Goal: Information Seeking & Learning: Learn about a topic

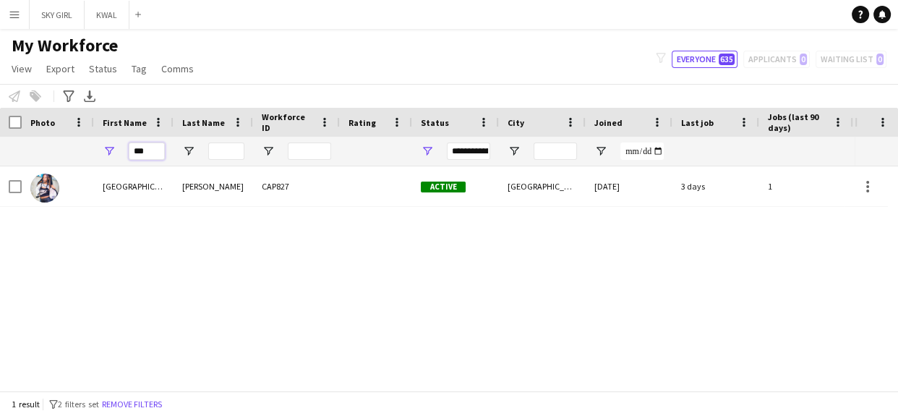
click at [146, 148] on input "***" at bounding box center [147, 151] width 36 height 17
type input "*"
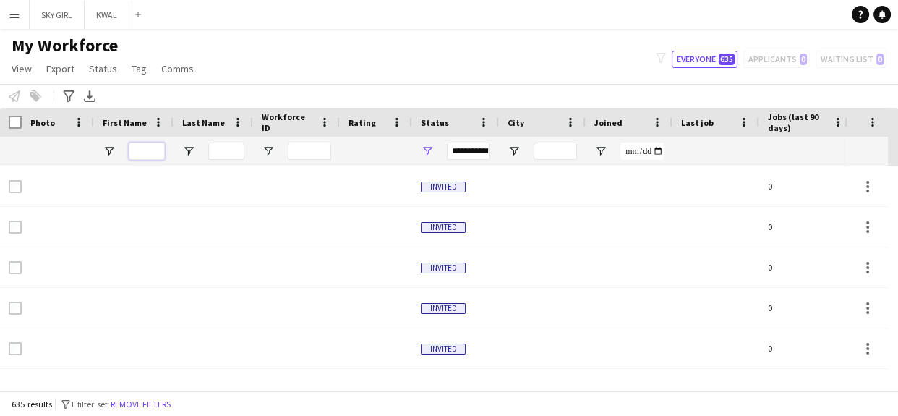
click at [140, 150] on input "First Name Filter Input" at bounding box center [147, 151] width 36 height 17
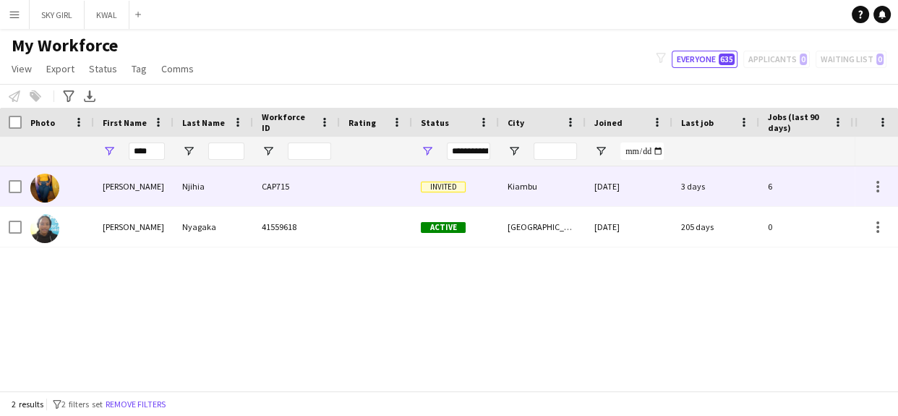
click at [244, 181] on div "Njihia" at bounding box center [214, 186] width 80 height 40
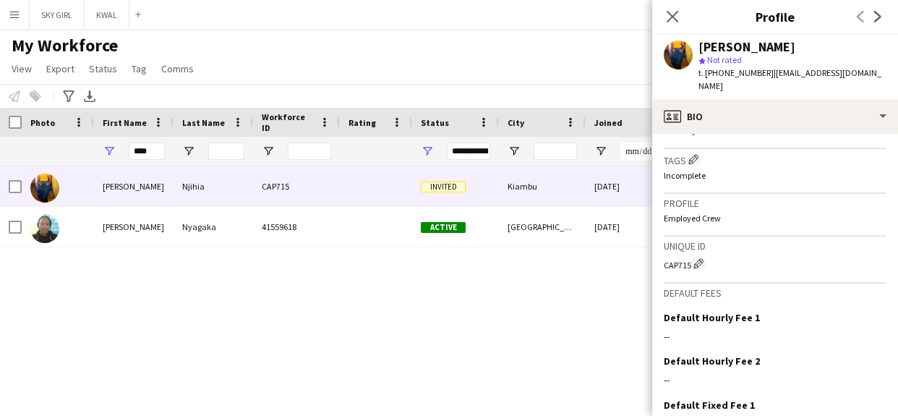
scroll to position [567, 0]
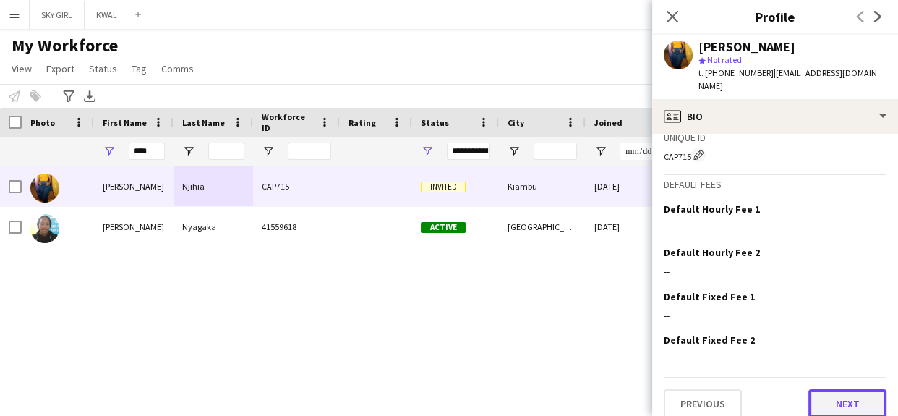
click at [818, 394] on button "Next" at bounding box center [848, 403] width 78 height 29
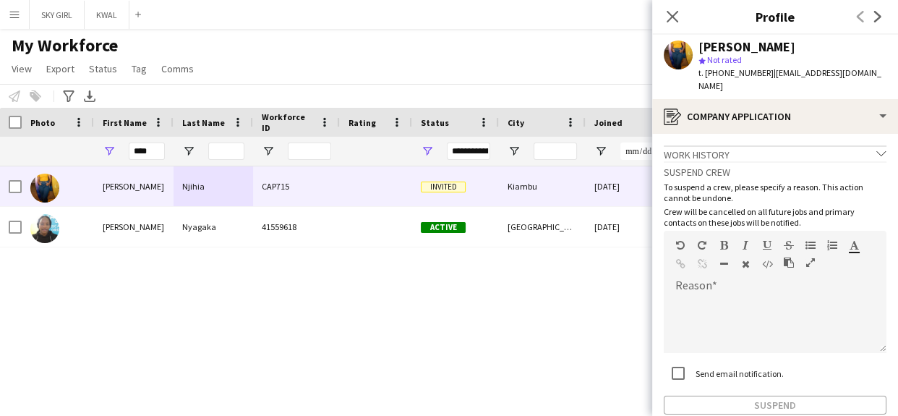
scroll to position [67, 0]
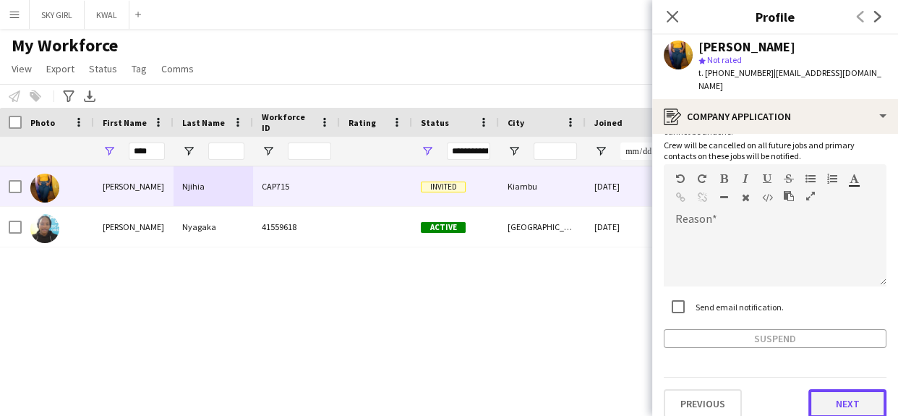
click at [815, 389] on button "Next" at bounding box center [848, 403] width 78 height 29
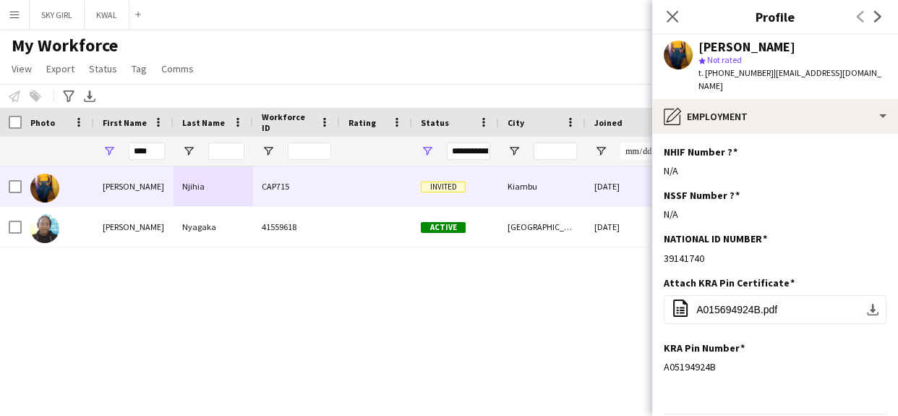
scroll to position [36, 0]
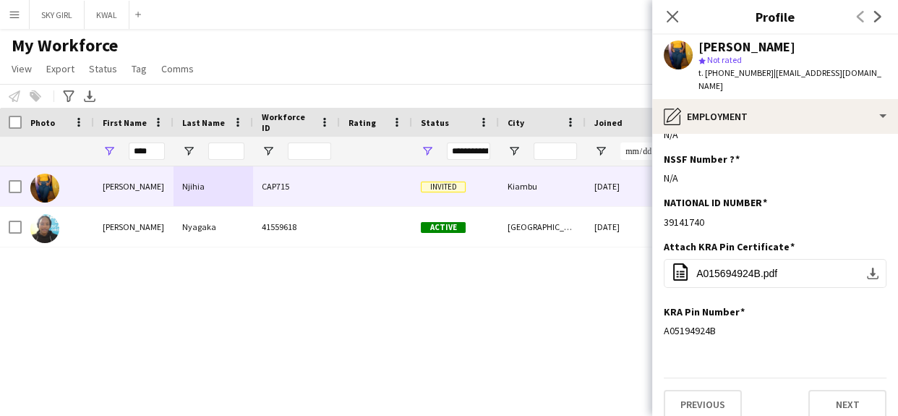
drag, startPoint x: 897, startPoint y: 382, endPoint x: 897, endPoint y: 430, distance: 48.5
click at [897, 415] on html "Menu Boards Boards Boards All jobs Status Workforce Workforce My Workforce Recr…" at bounding box center [449, 208] width 898 height 416
click at [815, 390] on button "Next" at bounding box center [848, 404] width 78 height 29
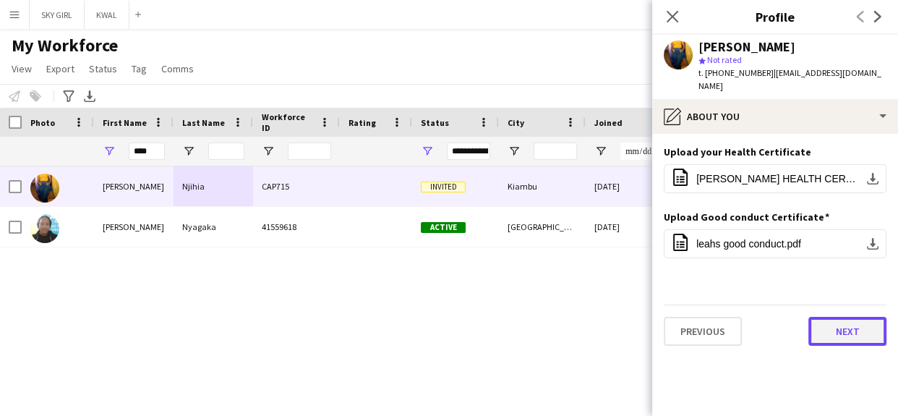
click at [817, 317] on button "Next" at bounding box center [848, 331] width 78 height 29
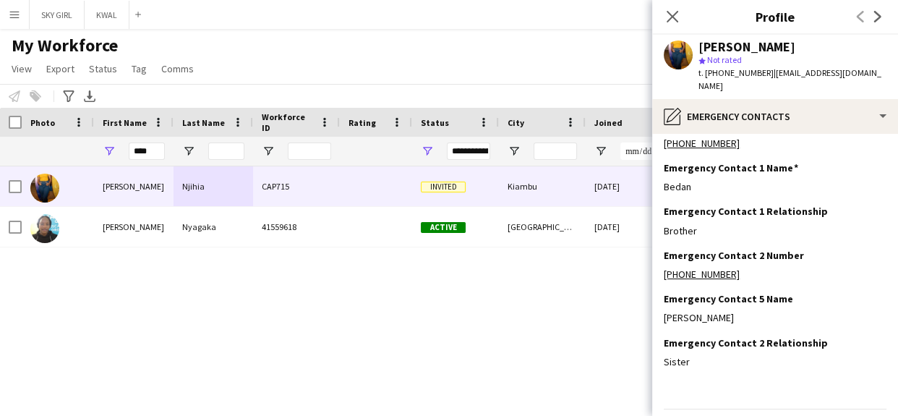
scroll to position [59, 0]
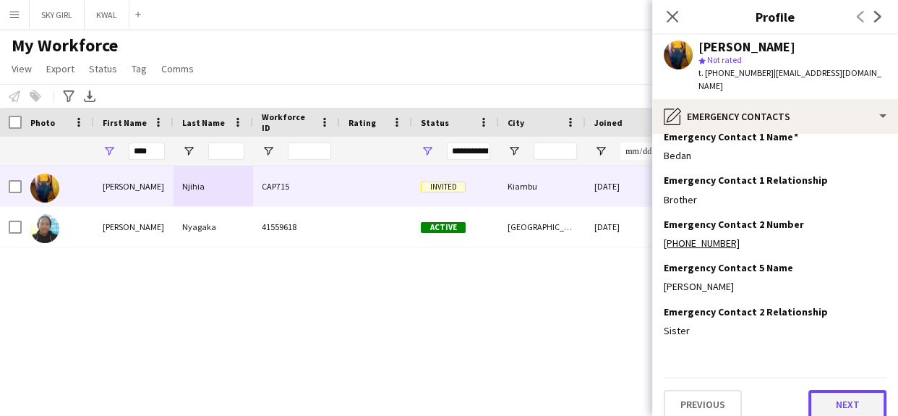
click at [817, 390] on button "Next" at bounding box center [848, 404] width 78 height 29
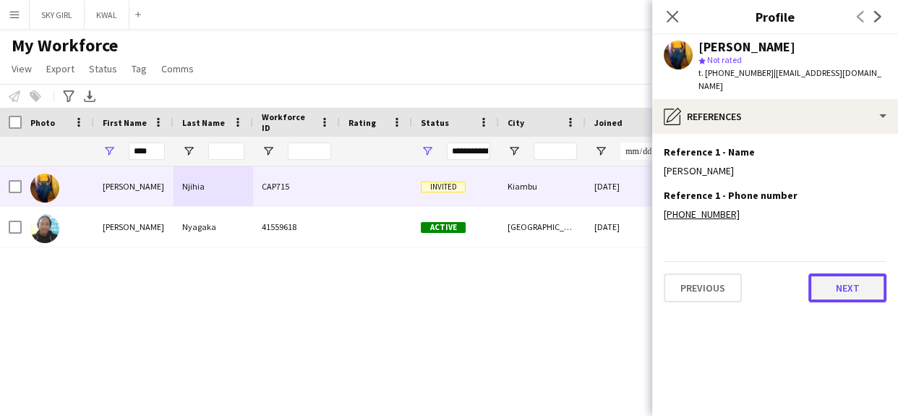
click at [823, 273] on button "Next" at bounding box center [848, 287] width 78 height 29
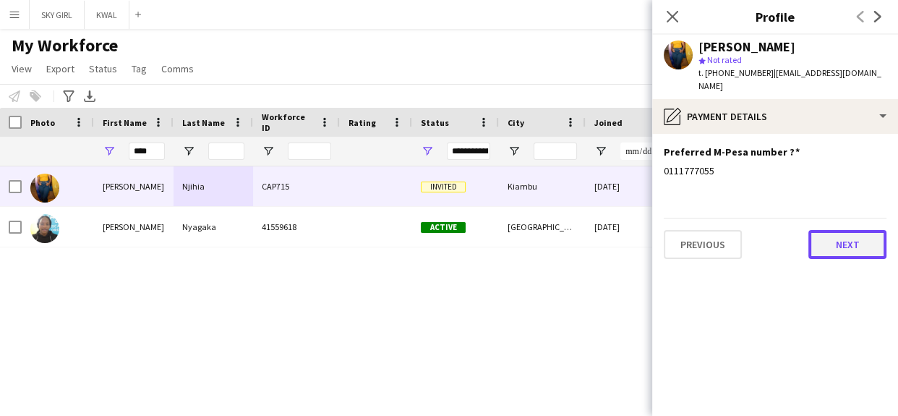
click at [828, 230] on button "Next" at bounding box center [848, 244] width 78 height 29
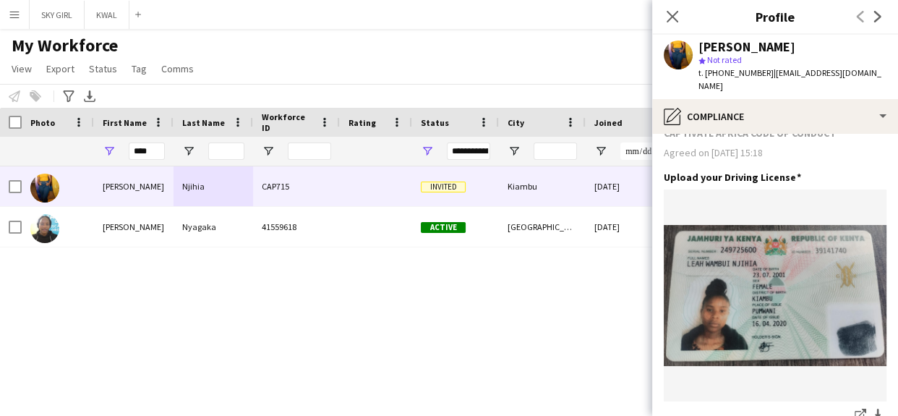
scroll to position [663, 0]
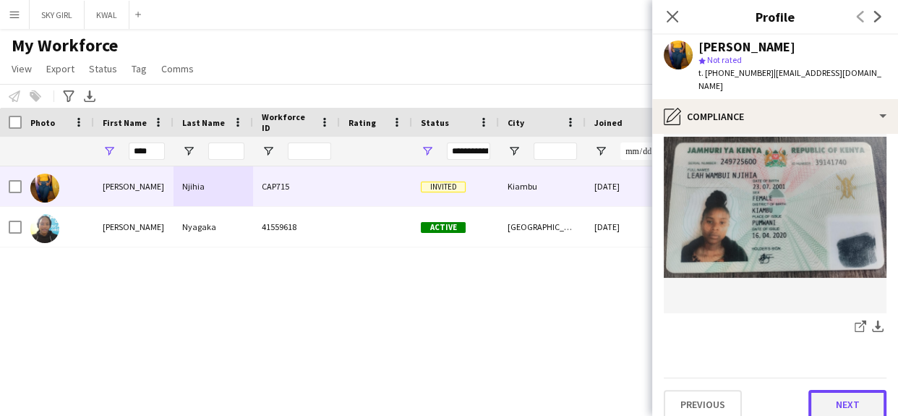
click at [809, 391] on button "Next" at bounding box center [848, 404] width 78 height 29
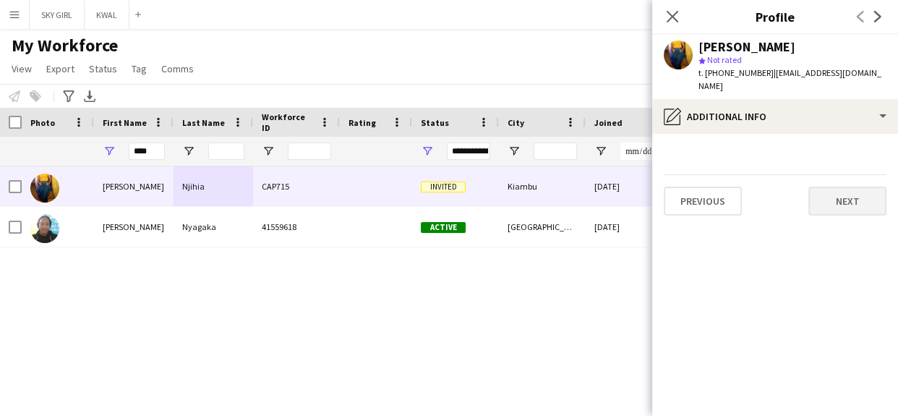
scroll to position [0, 0]
click at [819, 187] on button "Next" at bounding box center [848, 201] width 78 height 29
click at [828, 187] on button "Next" at bounding box center [848, 201] width 78 height 29
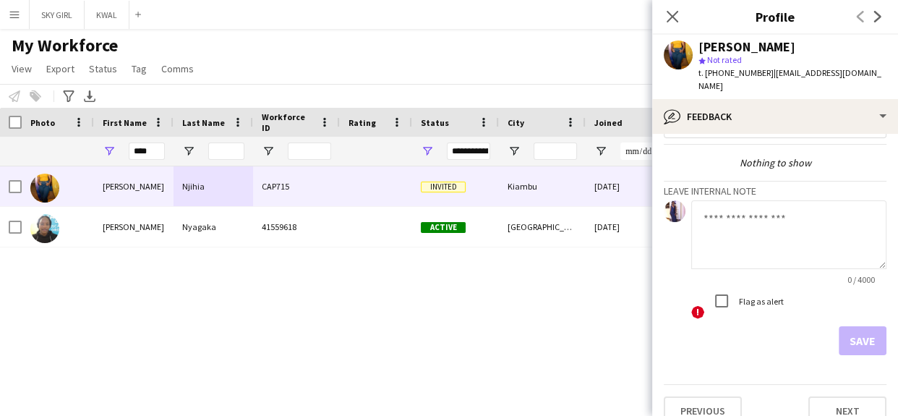
scroll to position [50, 0]
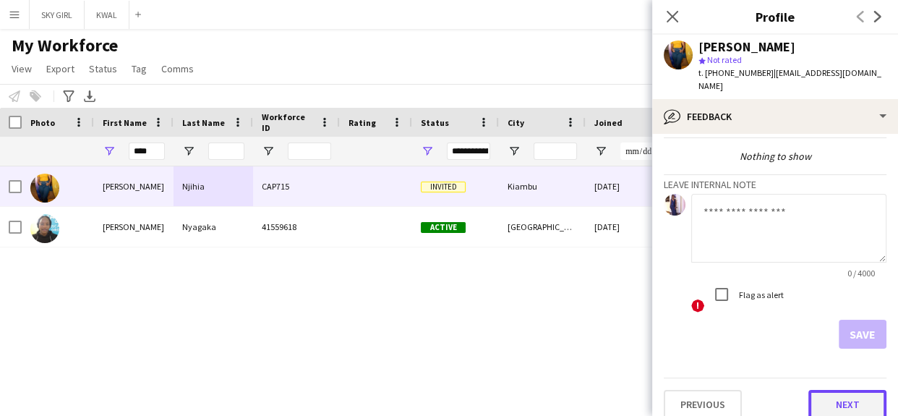
click at [809, 390] on button "Next" at bounding box center [848, 404] width 78 height 29
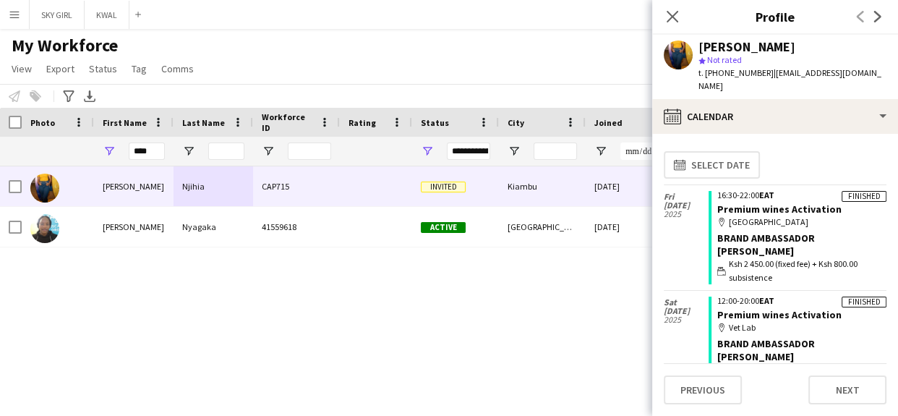
click at [607, 263] on div "[PERSON_NAME] CAP715 Invited Kiambu [DATE] 3 days 6 [EMAIL_ADDRESS][DOMAIN_NAME…" at bounding box center [427, 273] width 855 height 214
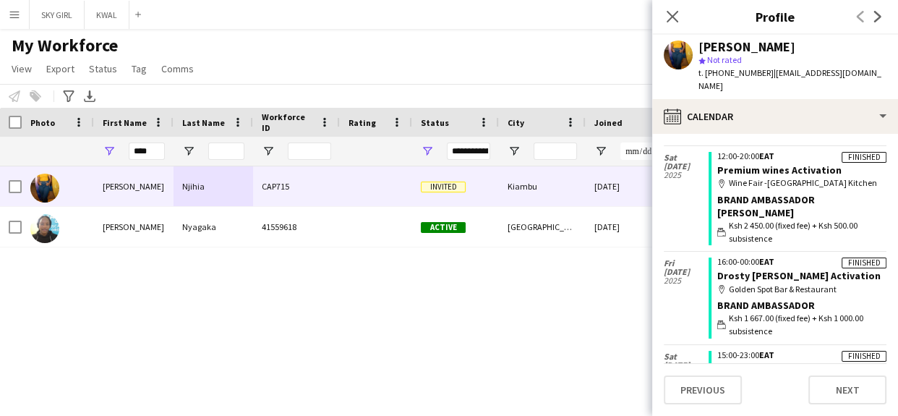
scroll to position [362, 0]
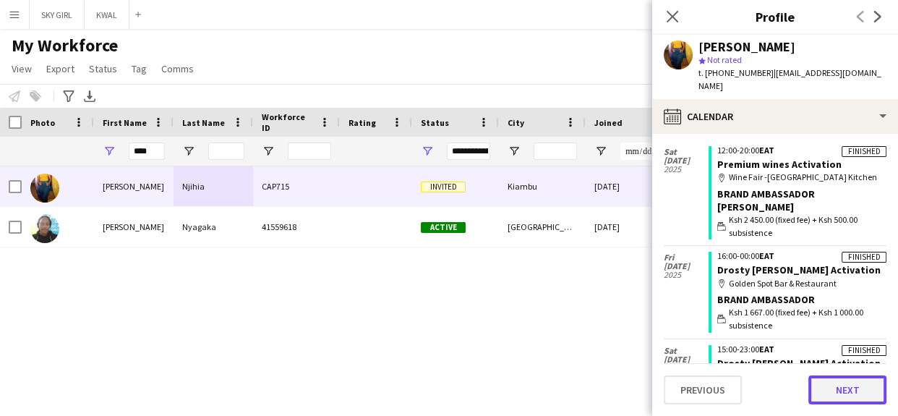
click at [827, 386] on button "Next" at bounding box center [848, 389] width 78 height 29
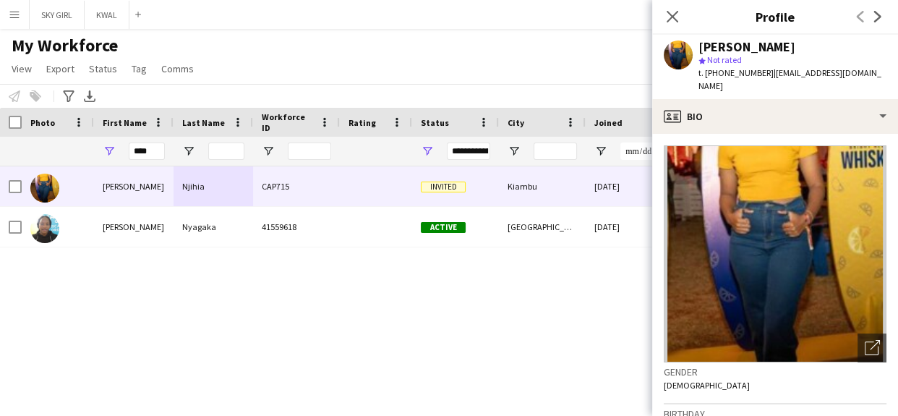
click at [598, 297] on div "[PERSON_NAME] CAP715 Invited Kiambu [DATE] 3 days 6 [EMAIL_ADDRESS][DOMAIN_NAME…" at bounding box center [427, 273] width 855 height 214
click at [672, 13] on icon "Close pop-in" at bounding box center [672, 16] width 14 height 14
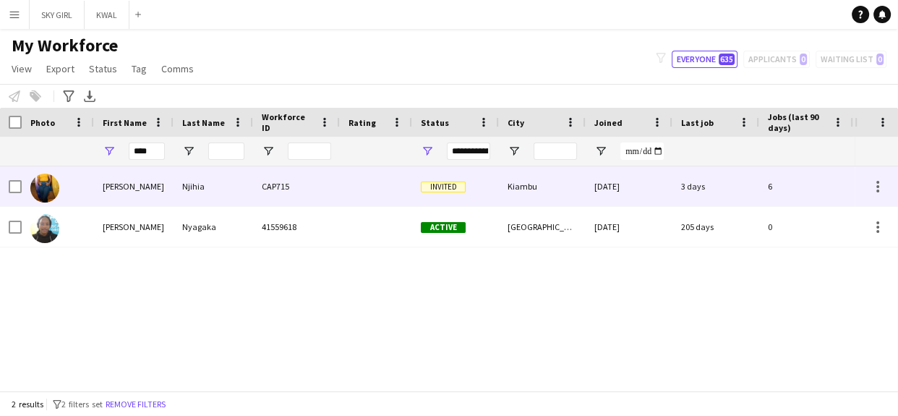
click at [328, 187] on div "CAP715" at bounding box center [296, 186] width 87 height 40
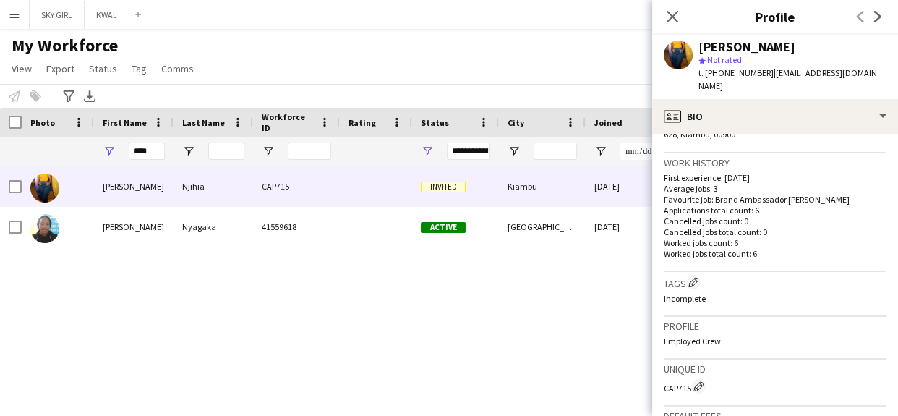
scroll to position [567, 0]
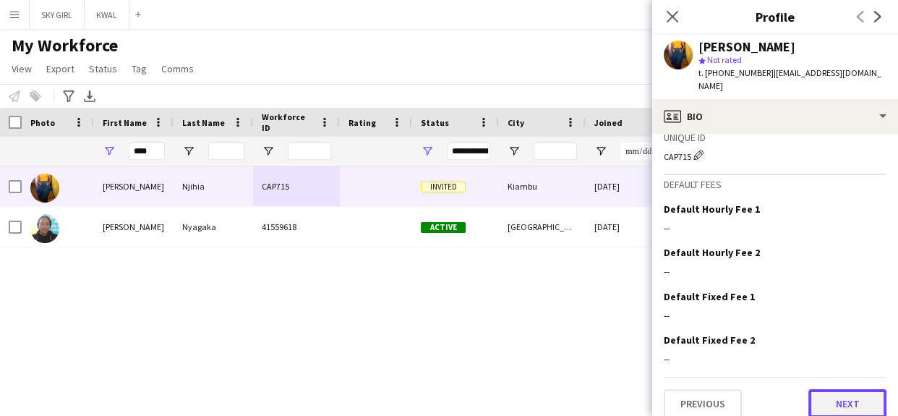
click at [817, 391] on button "Next" at bounding box center [848, 403] width 78 height 29
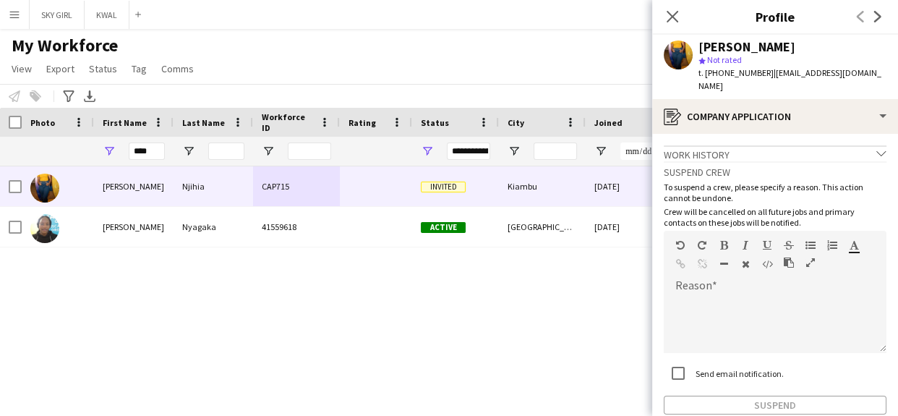
scroll to position [67, 0]
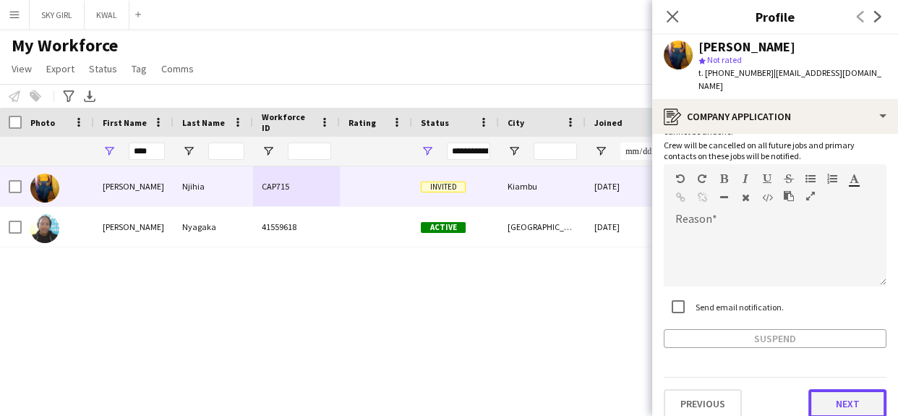
click at [815, 389] on button "Next" at bounding box center [848, 403] width 78 height 29
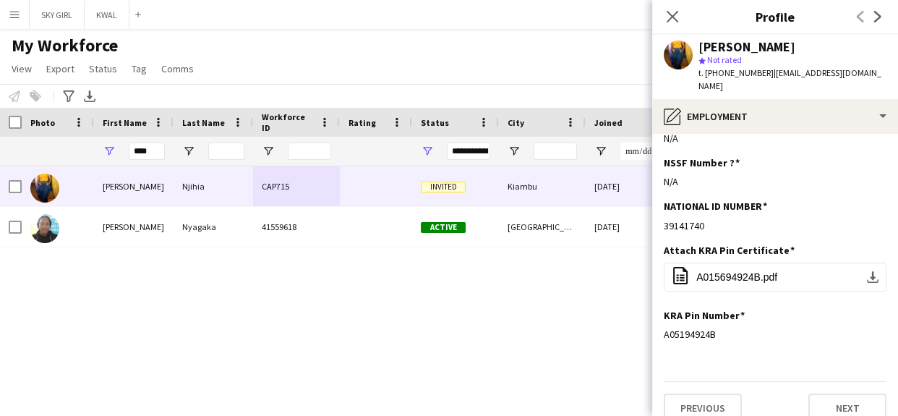
scroll to position [36, 0]
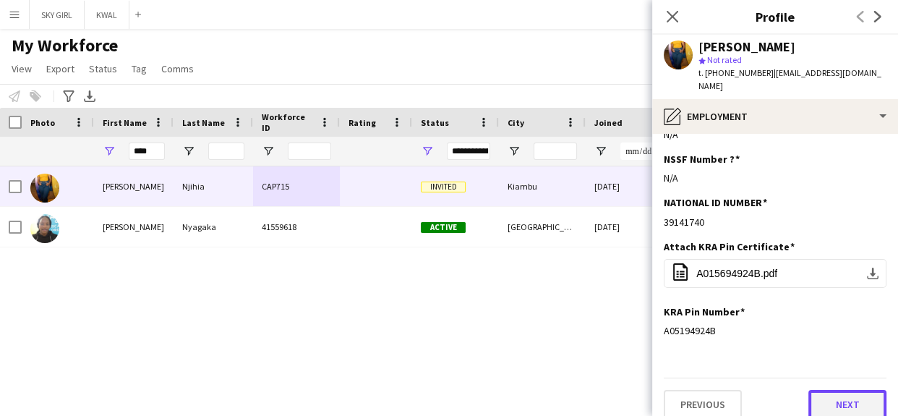
click at [817, 390] on button "Next" at bounding box center [848, 404] width 78 height 29
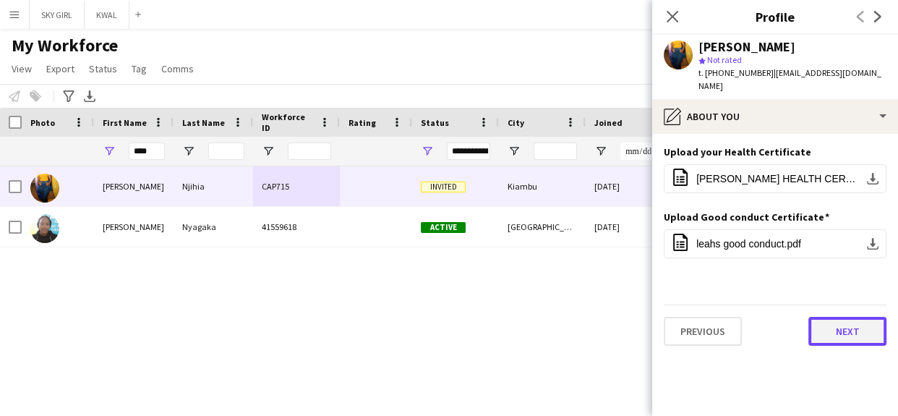
click at [827, 317] on button "Next" at bounding box center [848, 331] width 78 height 29
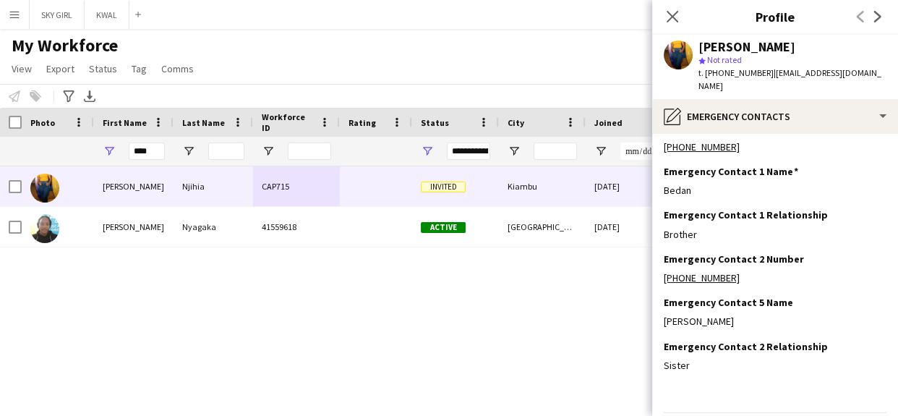
scroll to position [59, 0]
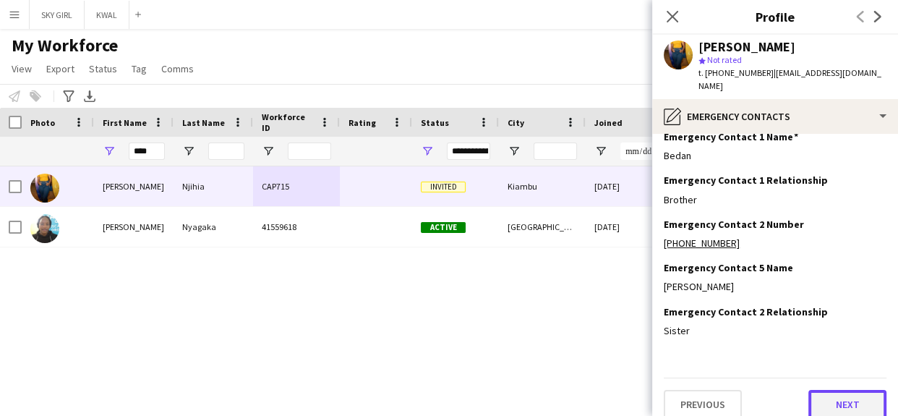
click at [809, 390] on button "Next" at bounding box center [848, 404] width 78 height 29
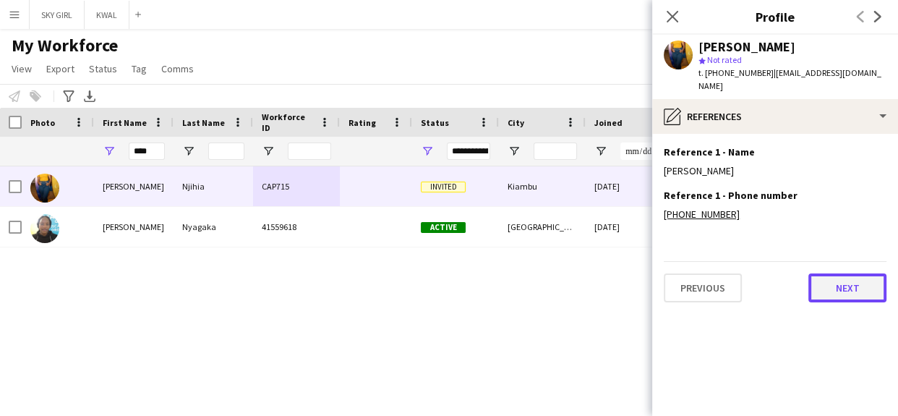
click at [817, 273] on button "Next" at bounding box center [848, 287] width 78 height 29
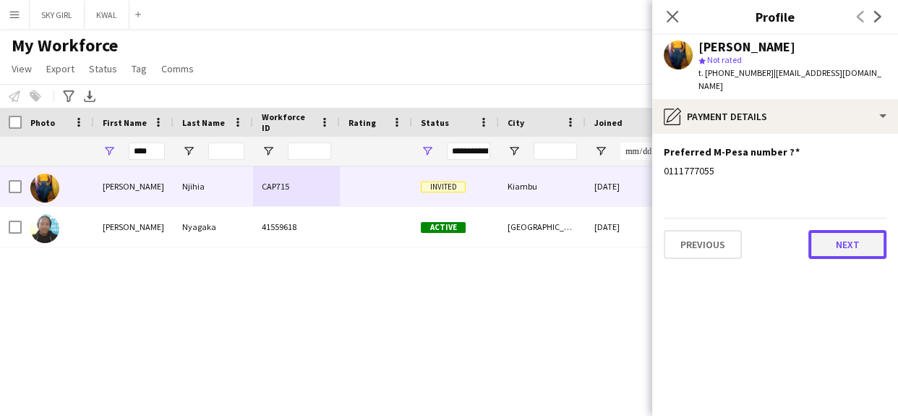
click at [833, 230] on button "Next" at bounding box center [848, 244] width 78 height 29
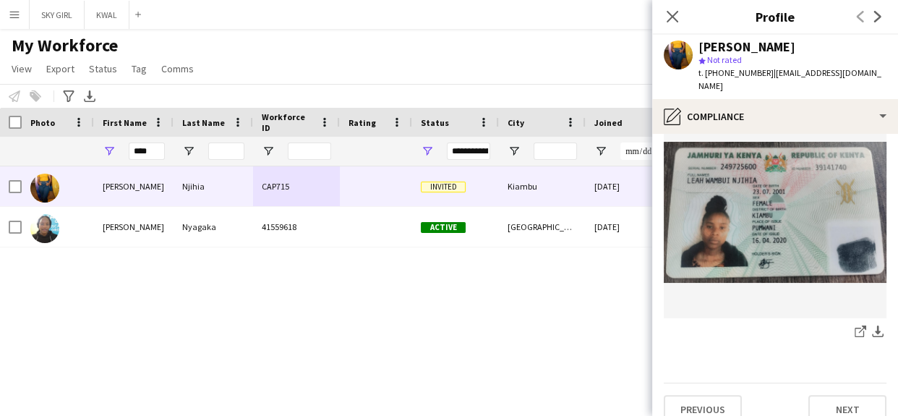
scroll to position [663, 0]
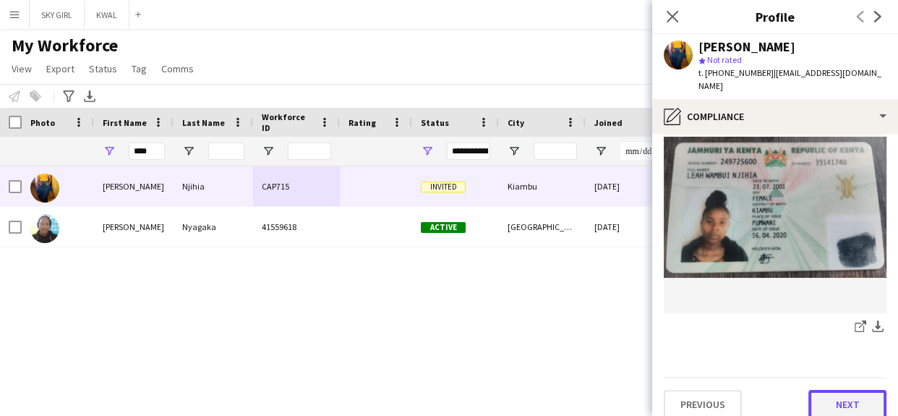
click at [809, 390] on button "Next" at bounding box center [848, 404] width 78 height 29
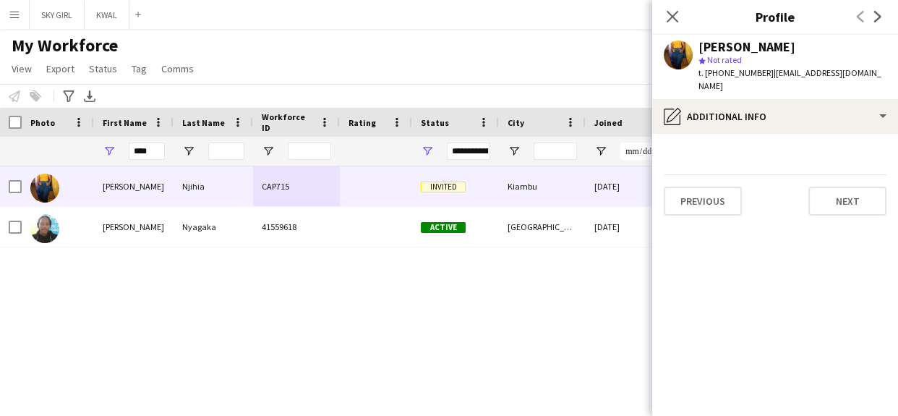
scroll to position [0, 0]
click at [811, 187] on button "Next" at bounding box center [848, 201] width 78 height 29
click at [828, 187] on button "Next" at bounding box center [848, 201] width 78 height 29
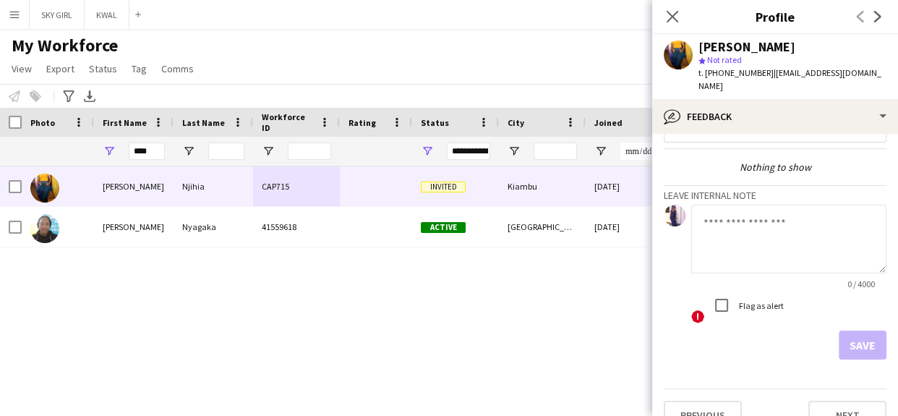
scroll to position [50, 0]
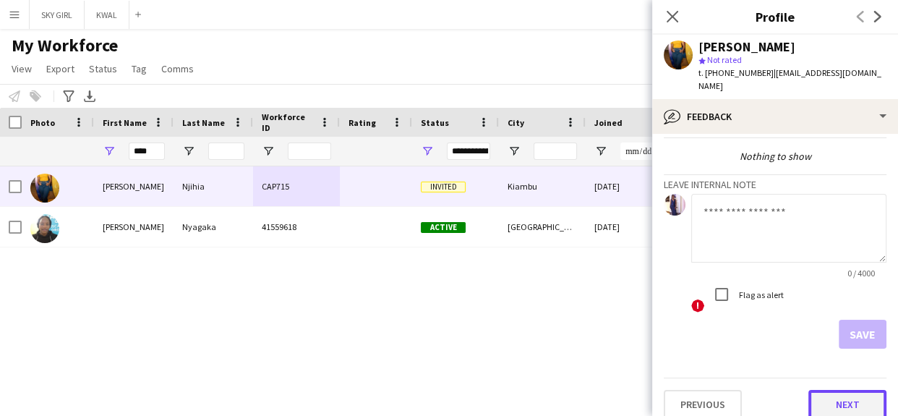
click at [812, 390] on button "Next" at bounding box center [848, 404] width 78 height 29
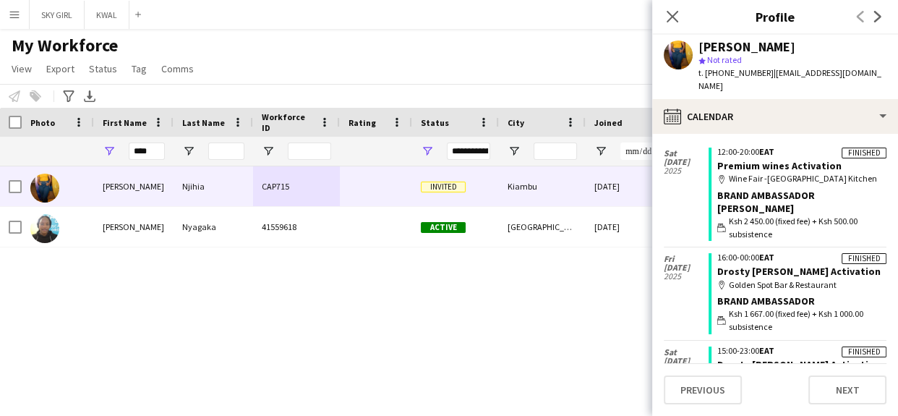
scroll to position [362, 0]
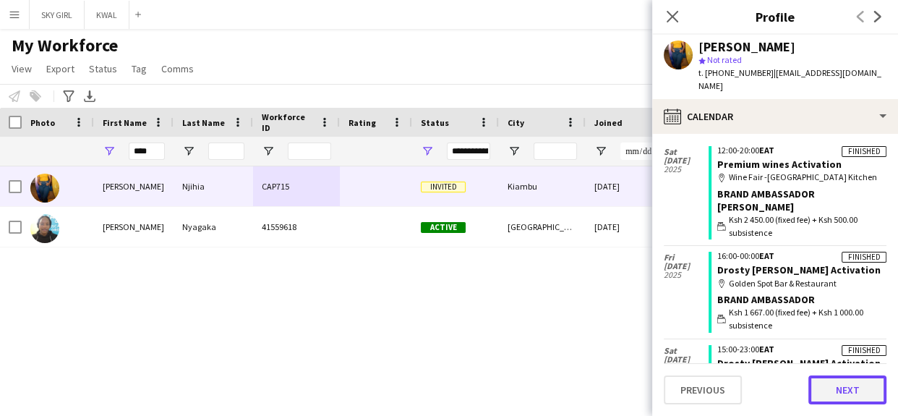
click at [827, 384] on button "Next" at bounding box center [848, 389] width 78 height 29
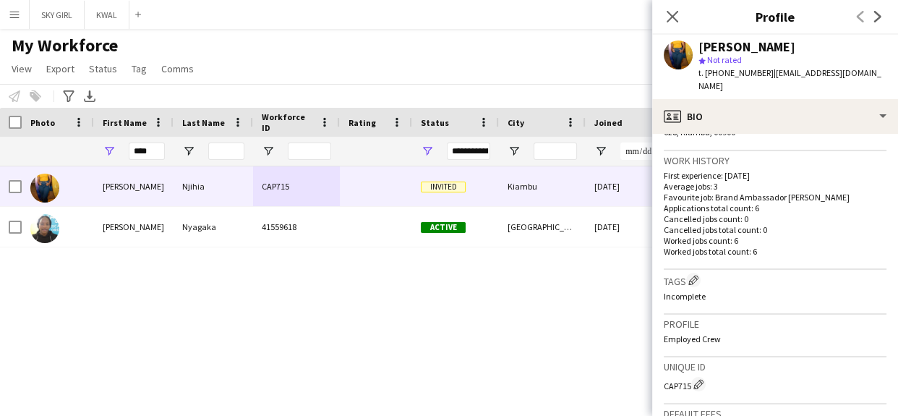
scroll to position [567, 0]
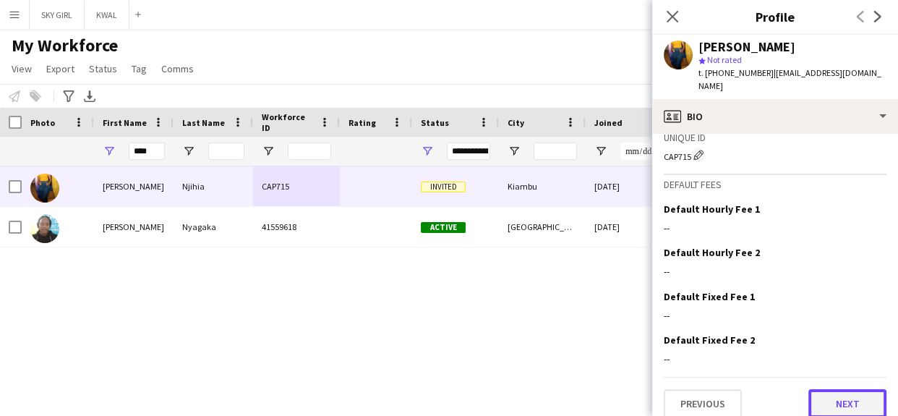
click at [809, 389] on button "Next" at bounding box center [848, 403] width 78 height 29
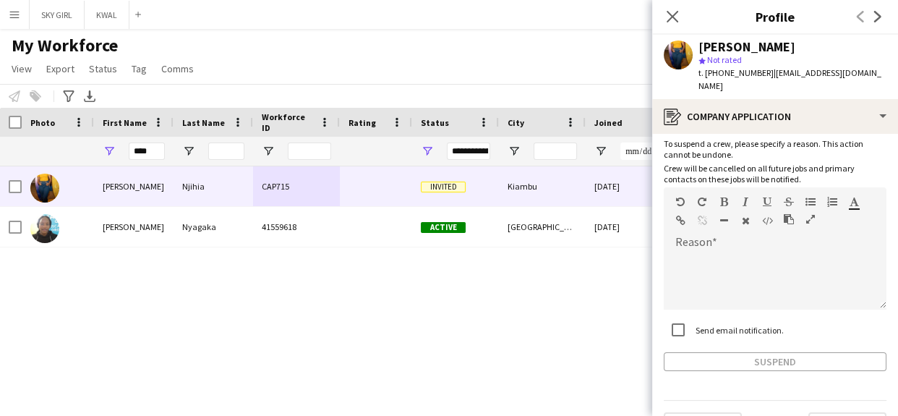
scroll to position [67, 0]
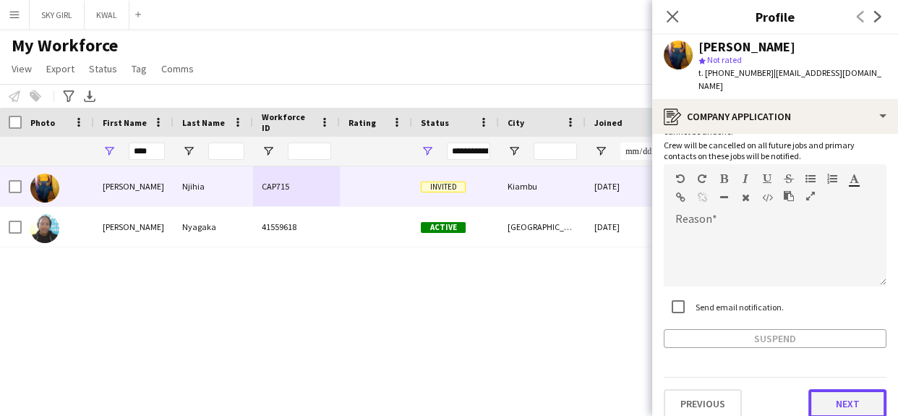
click at [812, 390] on button "Next" at bounding box center [848, 403] width 78 height 29
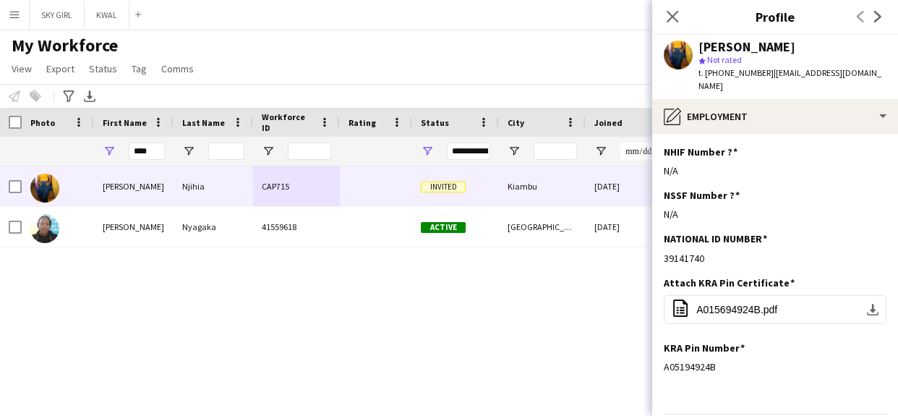
scroll to position [36, 0]
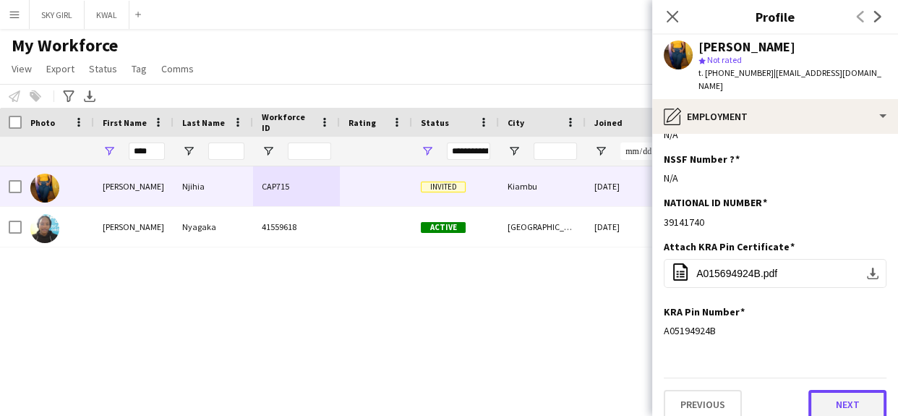
click at [812, 390] on button "Next" at bounding box center [848, 404] width 78 height 29
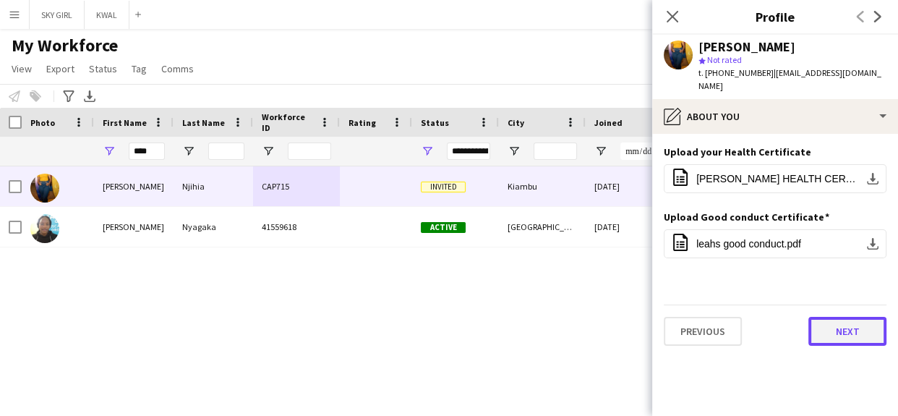
click at [825, 317] on button "Next" at bounding box center [848, 331] width 78 height 29
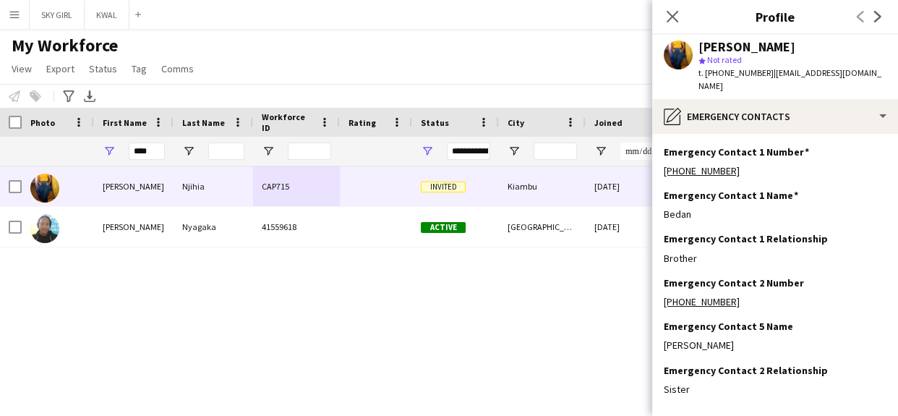
scroll to position [59, 0]
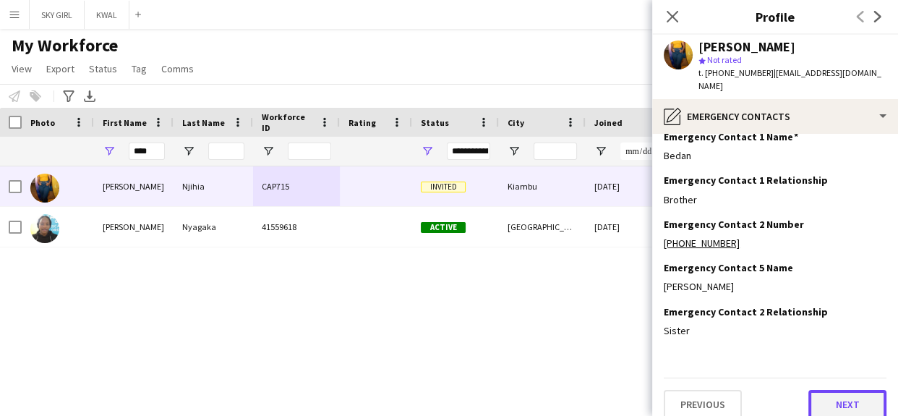
click at [809, 390] on button "Next" at bounding box center [848, 404] width 78 height 29
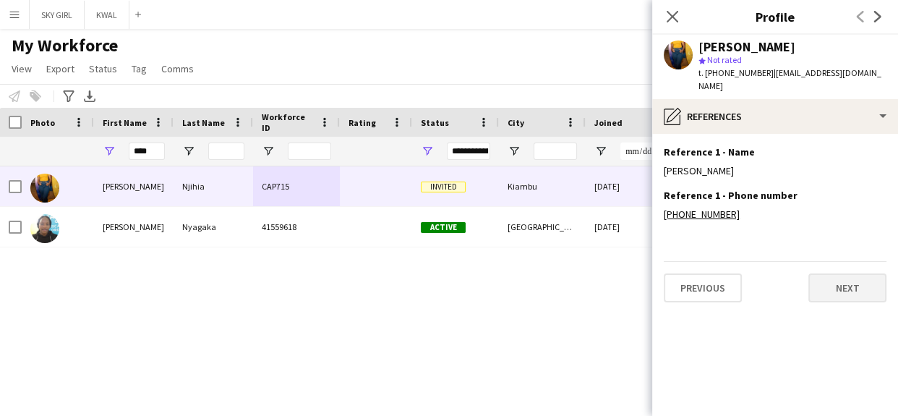
scroll to position [0, 0]
click at [817, 276] on button "Next" at bounding box center [848, 287] width 78 height 29
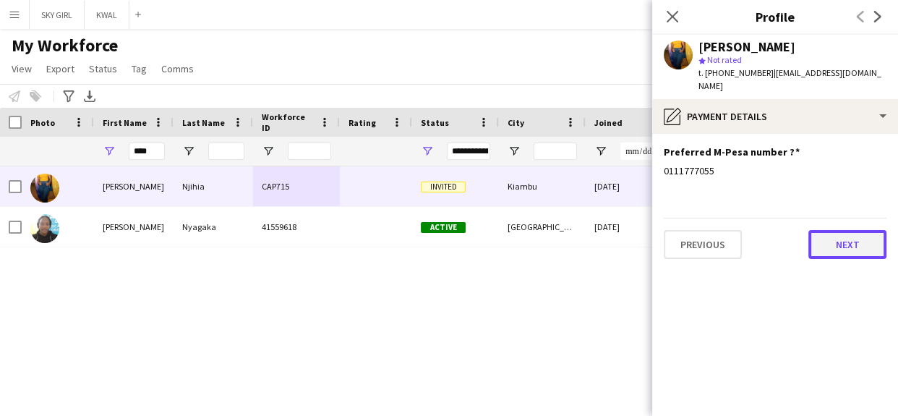
click at [825, 231] on button "Next" at bounding box center [848, 244] width 78 height 29
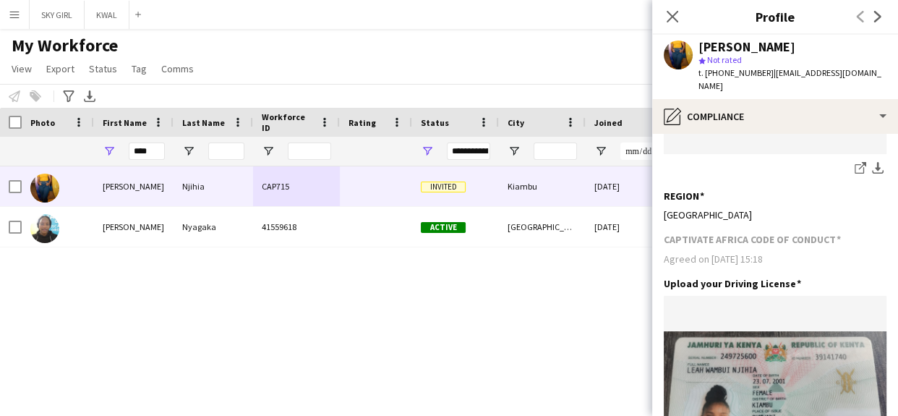
scroll to position [663, 0]
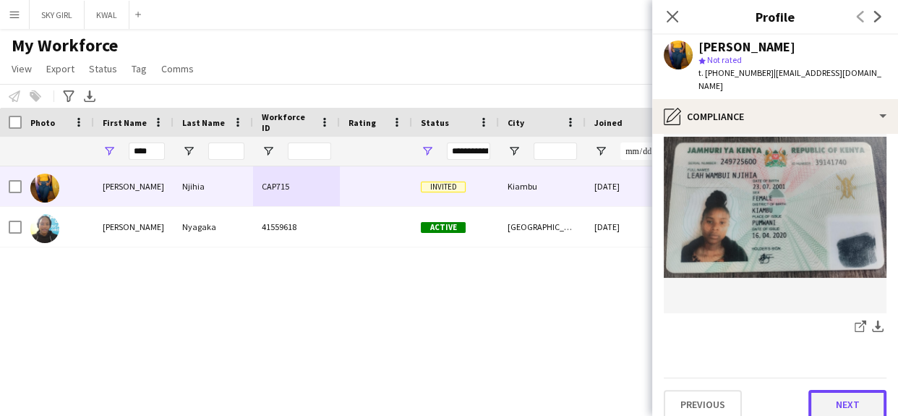
click at [817, 390] on button "Next" at bounding box center [848, 404] width 78 height 29
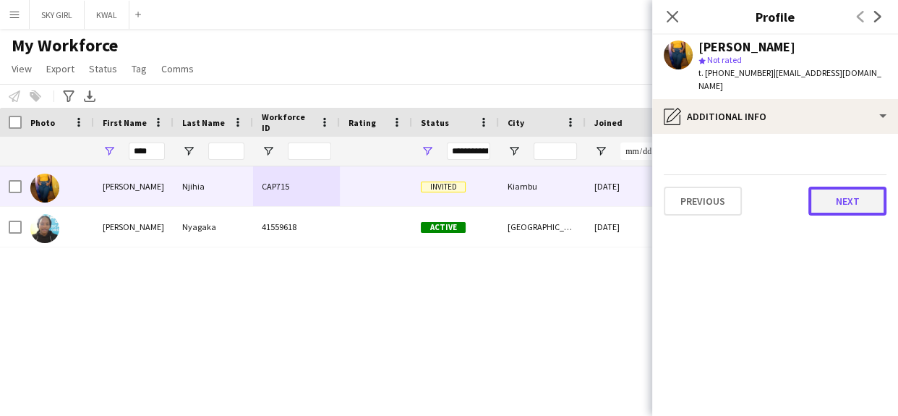
click at [823, 187] on button "Next" at bounding box center [848, 201] width 78 height 29
click at [830, 187] on button "Next" at bounding box center [848, 201] width 78 height 29
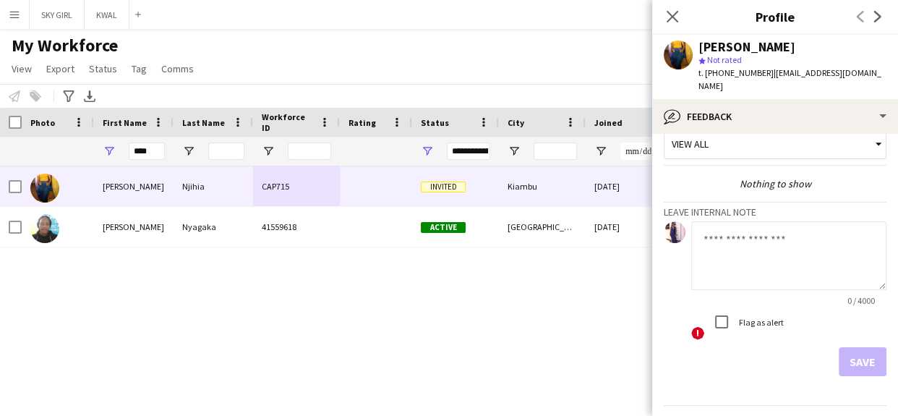
scroll to position [50, 0]
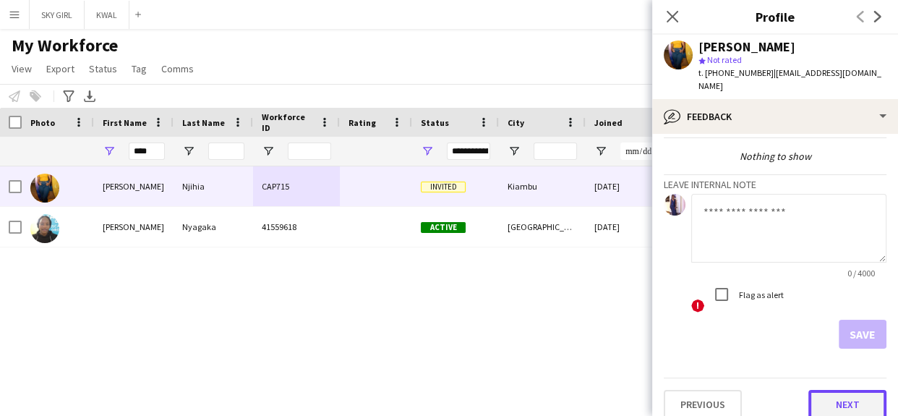
click at [816, 390] on button "Next" at bounding box center [848, 404] width 78 height 29
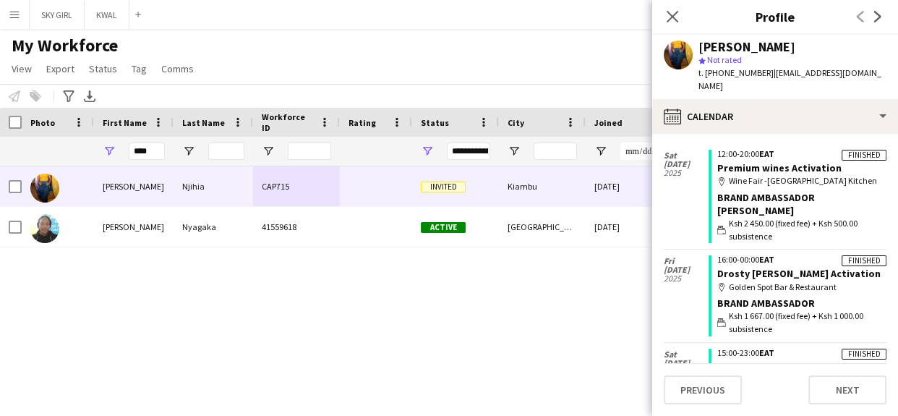
scroll to position [362, 0]
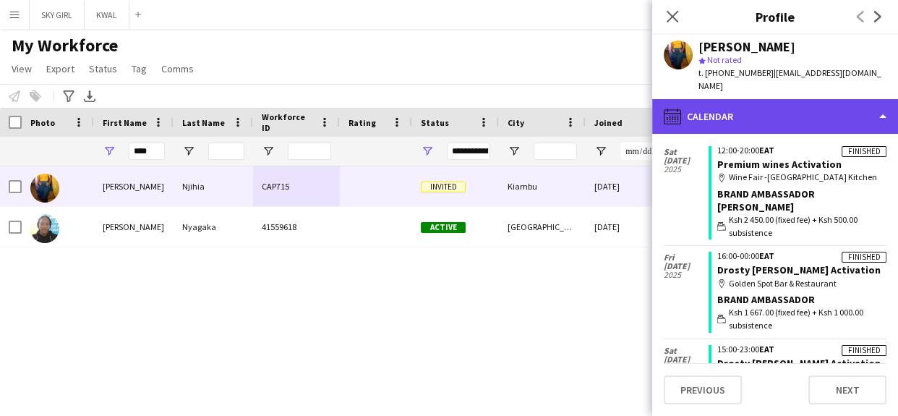
click at [676, 108] on icon "calendar-full" at bounding box center [672, 116] width 17 height 17
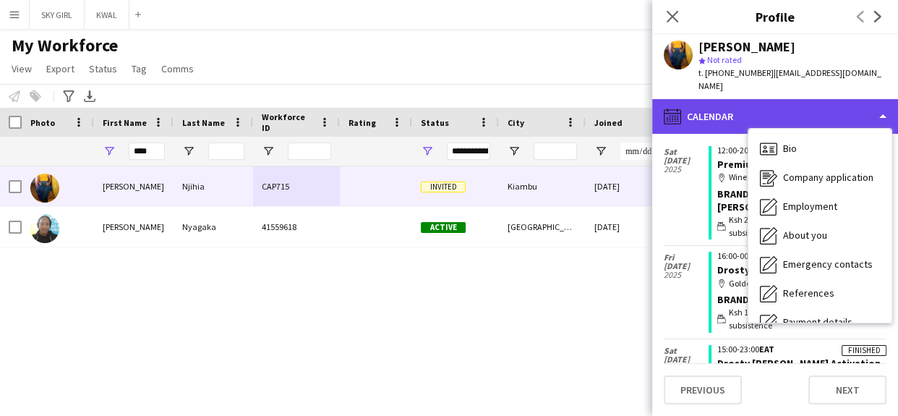
click at [673, 108] on icon "calendar-full" at bounding box center [672, 116] width 17 height 17
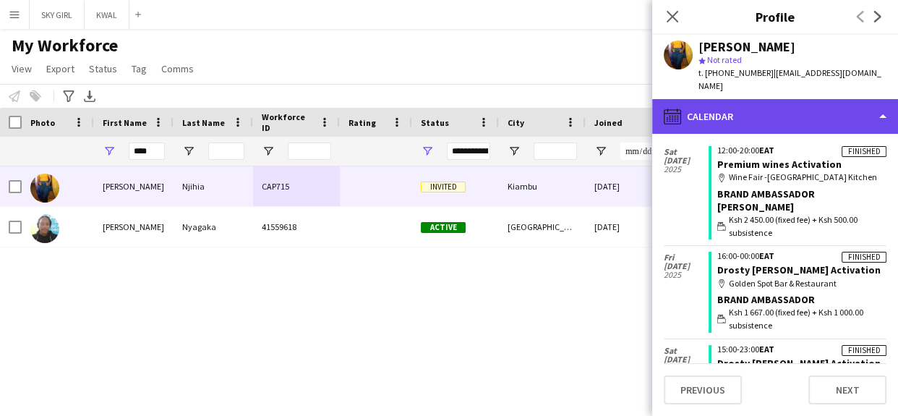
click at [671, 108] on icon "calendar-full" at bounding box center [672, 116] width 17 height 17
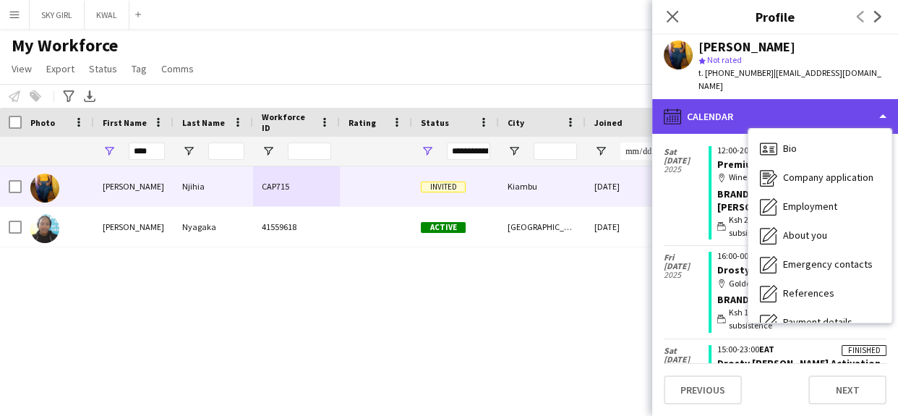
click at [671, 108] on icon "calendar-full" at bounding box center [672, 116] width 17 height 17
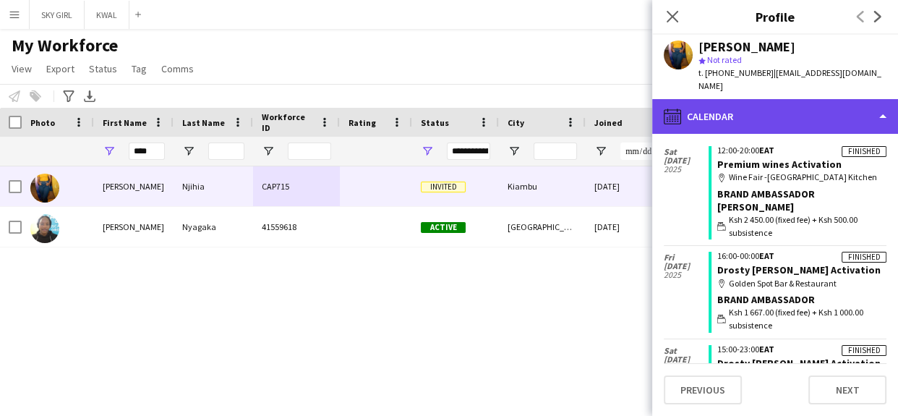
click at [671, 108] on icon "calendar-full" at bounding box center [672, 116] width 17 height 17
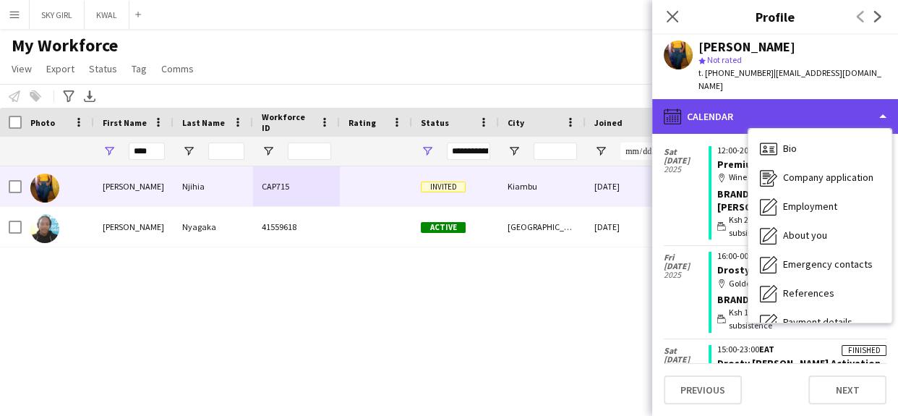
click at [883, 101] on div "calendar-full Calendar" at bounding box center [775, 116] width 246 height 35
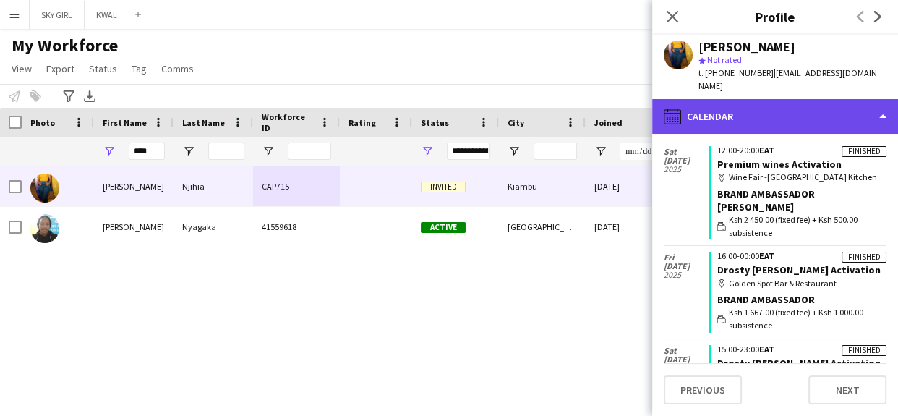
click at [686, 104] on div "calendar-full Calendar" at bounding box center [775, 116] width 246 height 35
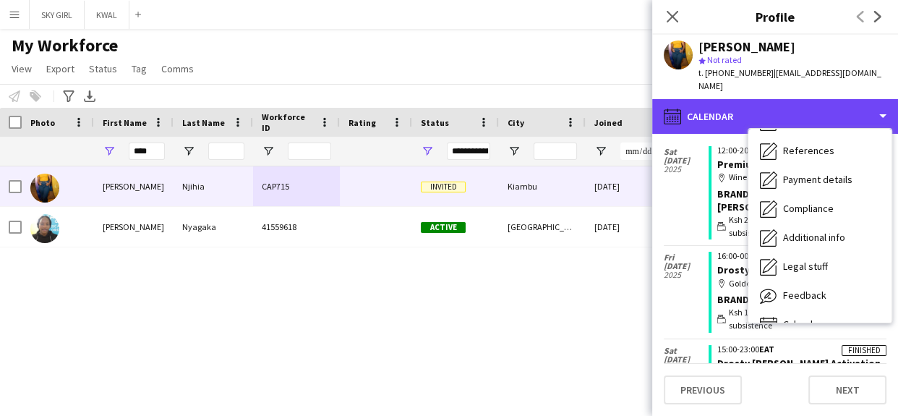
scroll to position [164, 0]
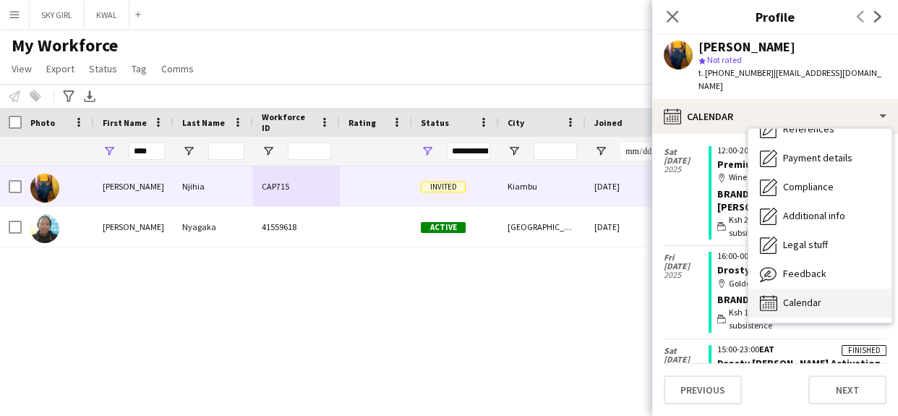
click at [788, 296] on span "Calendar" at bounding box center [802, 302] width 38 height 13
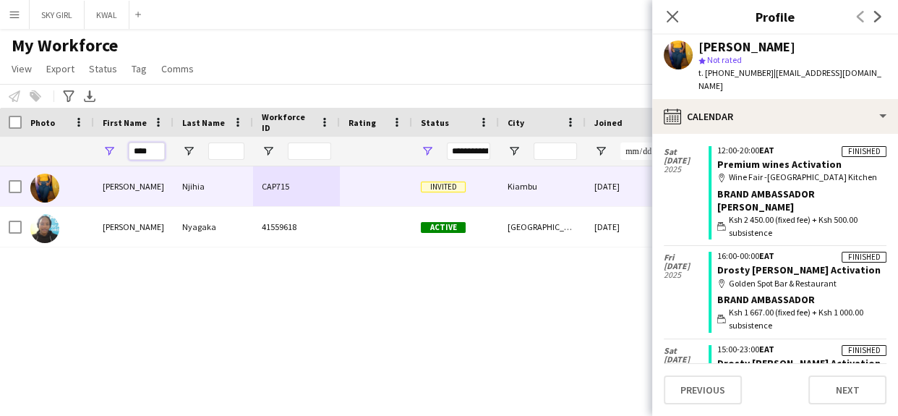
click at [151, 150] on input "****" at bounding box center [147, 151] width 36 height 17
type input "*"
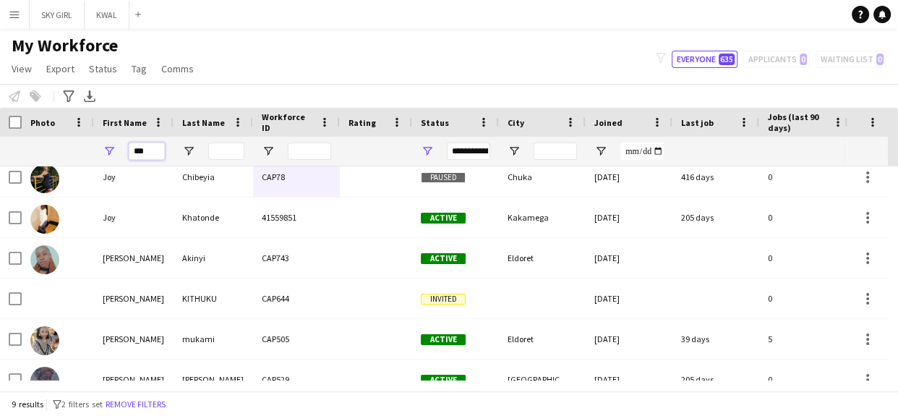
scroll to position [0, 0]
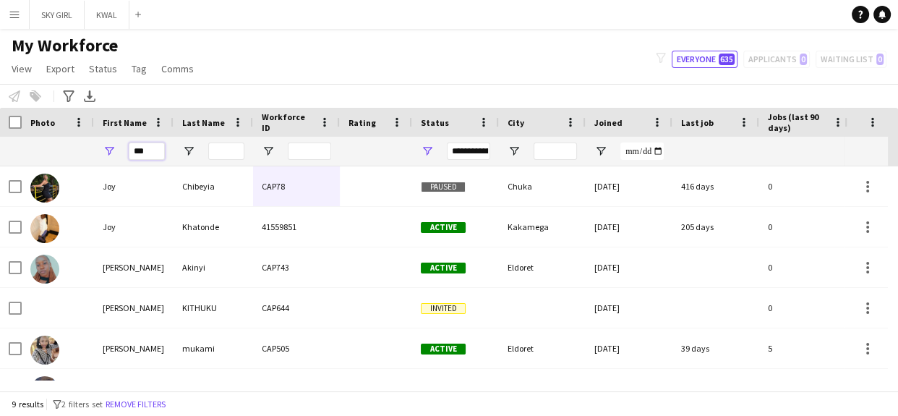
click at [158, 150] on input "***" at bounding box center [147, 151] width 36 height 17
type input "*"
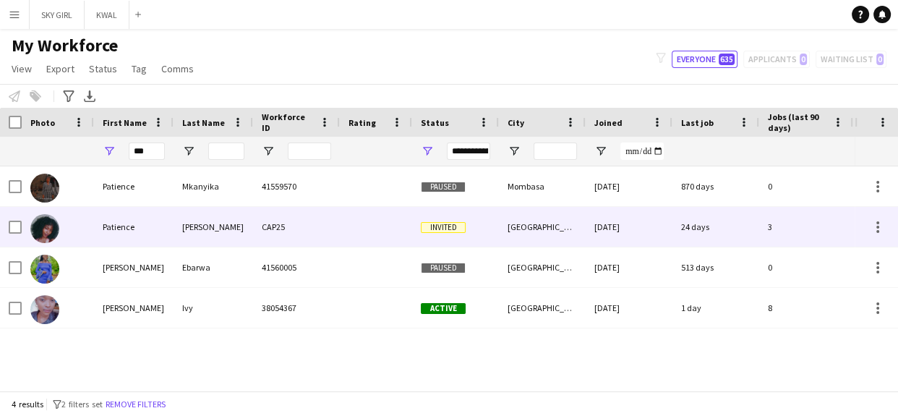
click at [242, 225] on div "[PERSON_NAME]" at bounding box center [214, 227] width 80 height 40
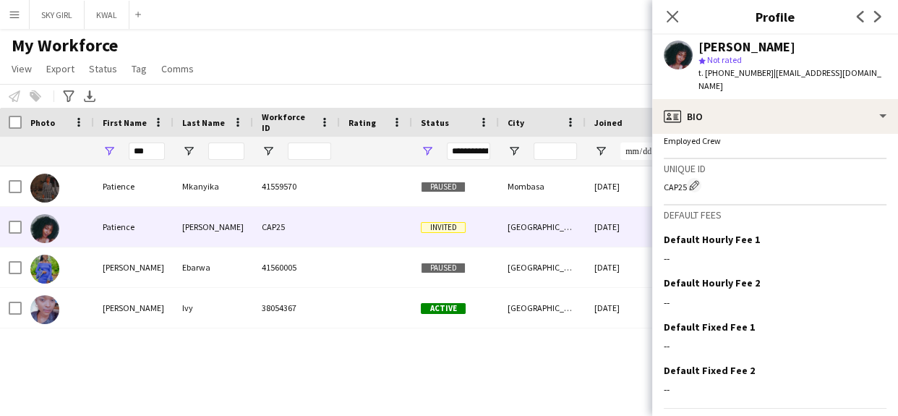
scroll to position [577, 0]
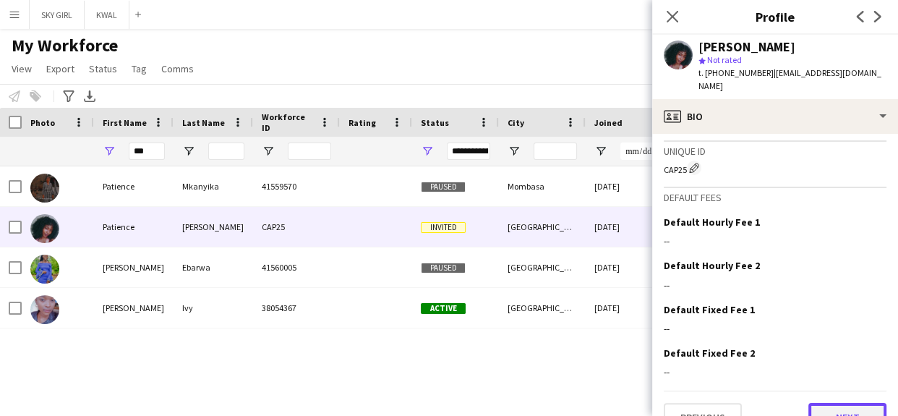
click at [814, 403] on button "Next" at bounding box center [848, 417] width 78 height 29
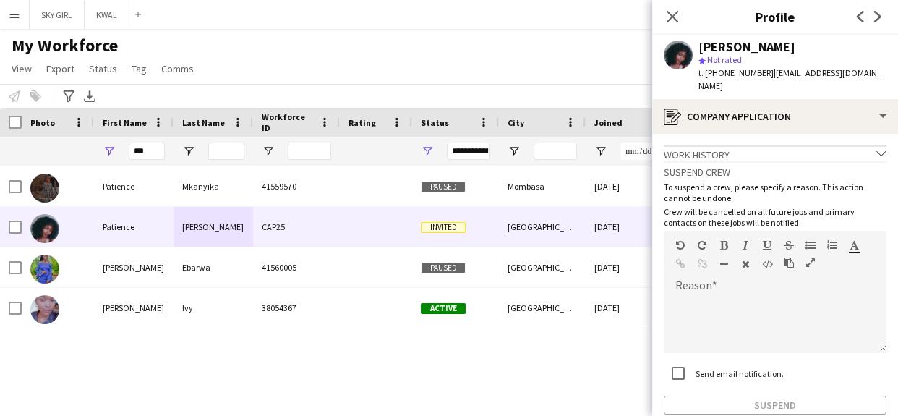
scroll to position [67, 0]
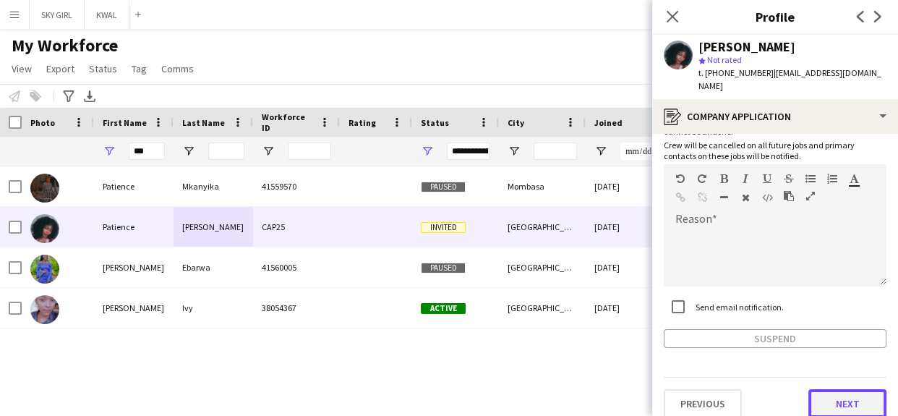
click at [809, 389] on button "Next" at bounding box center [848, 403] width 78 height 29
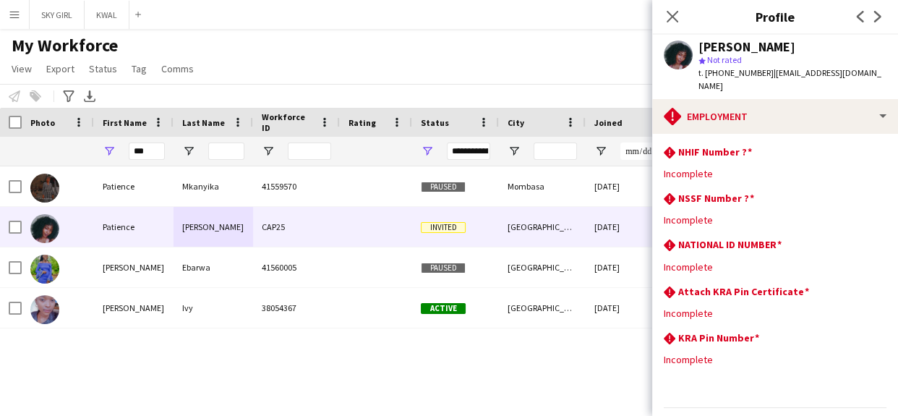
scroll to position [30, 0]
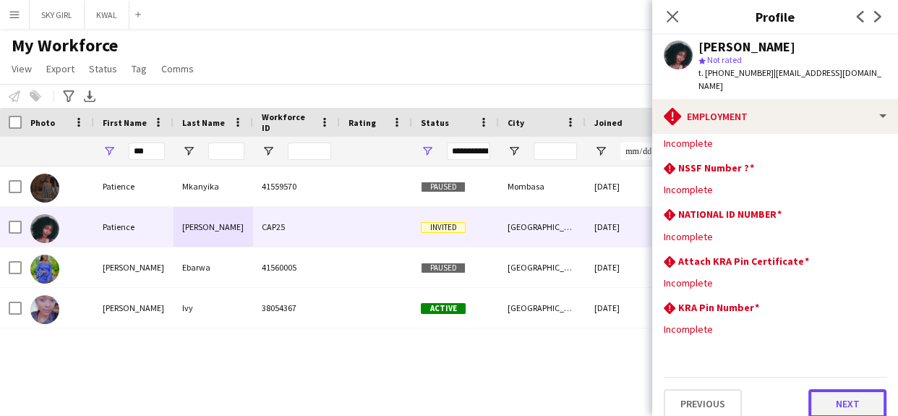
click at [814, 389] on button "Next" at bounding box center [848, 403] width 78 height 29
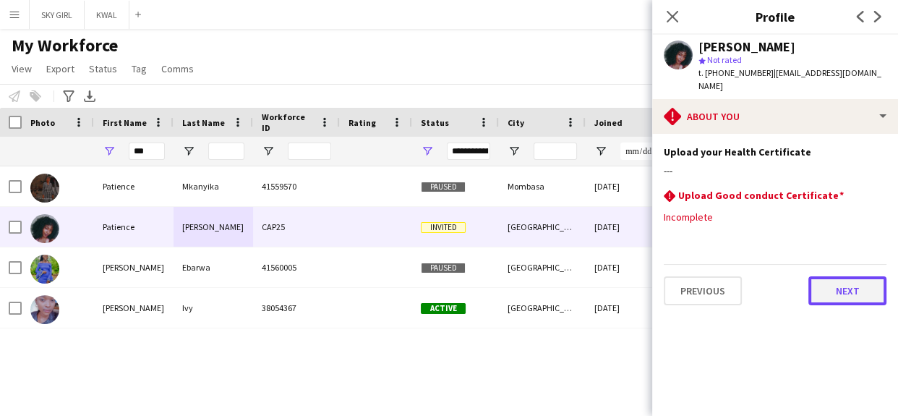
click at [828, 276] on button "Next" at bounding box center [848, 290] width 78 height 29
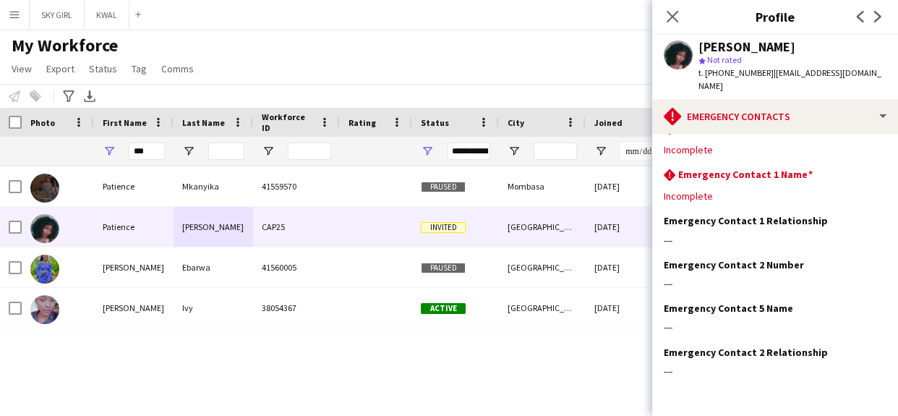
scroll to position [65, 0]
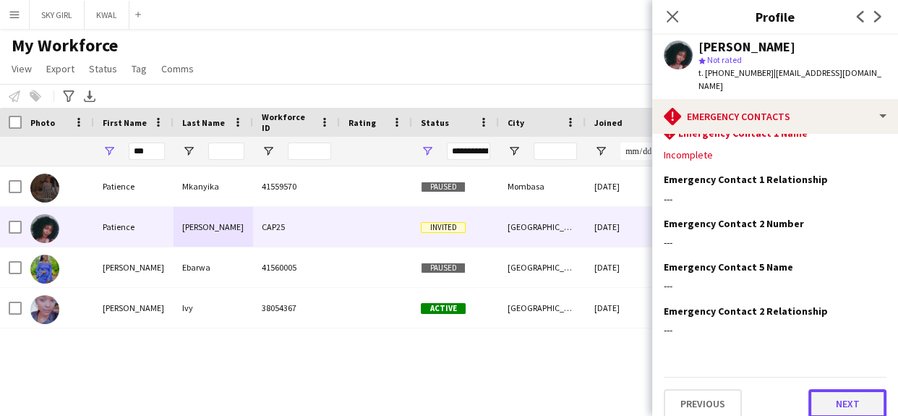
click at [809, 389] on button "Next" at bounding box center [848, 403] width 78 height 29
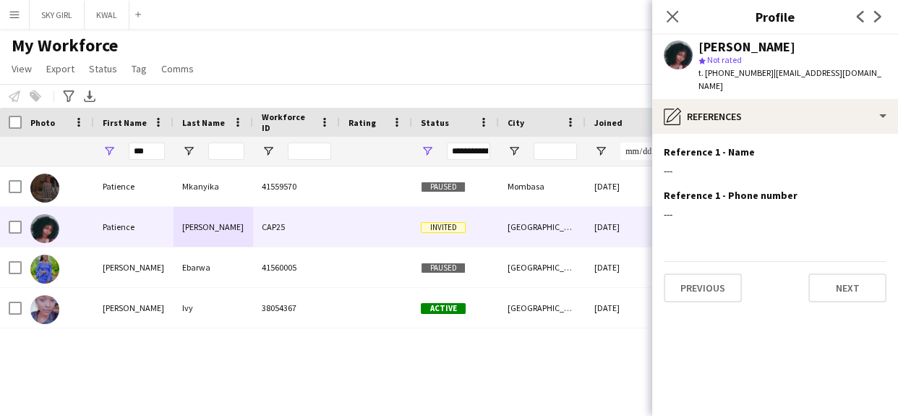
scroll to position [0, 0]
click at [824, 273] on button "Next" at bounding box center [848, 287] width 78 height 29
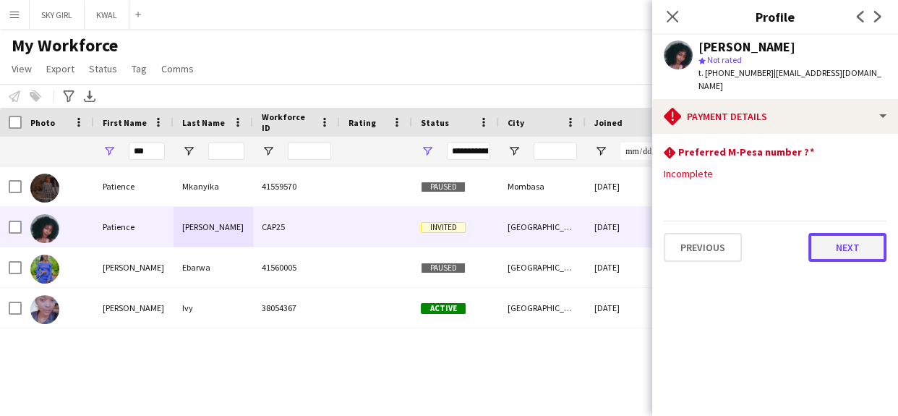
click at [825, 237] on button "Next" at bounding box center [848, 247] width 78 height 29
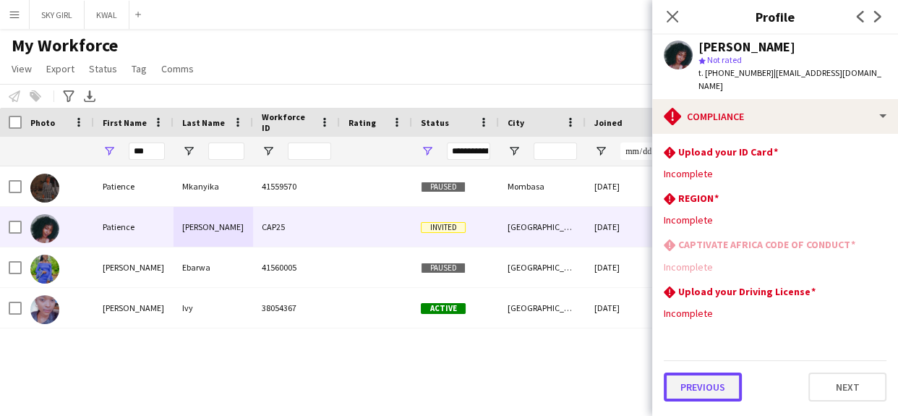
click at [699, 373] on button "Previous" at bounding box center [703, 387] width 78 height 29
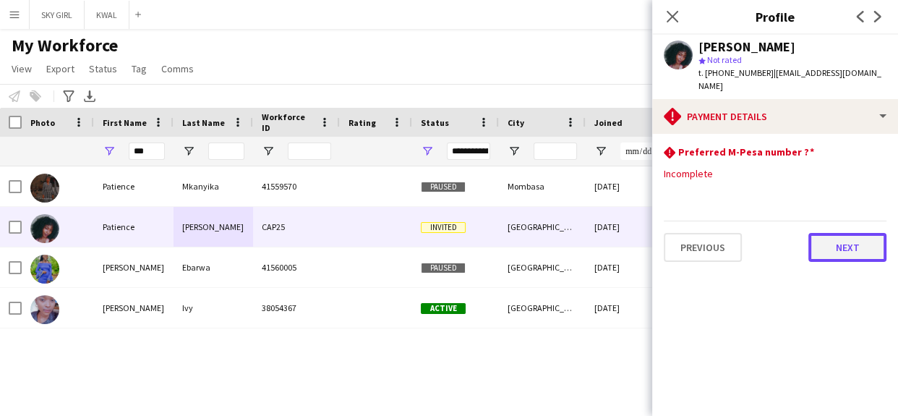
click at [828, 234] on button "Next" at bounding box center [848, 247] width 78 height 29
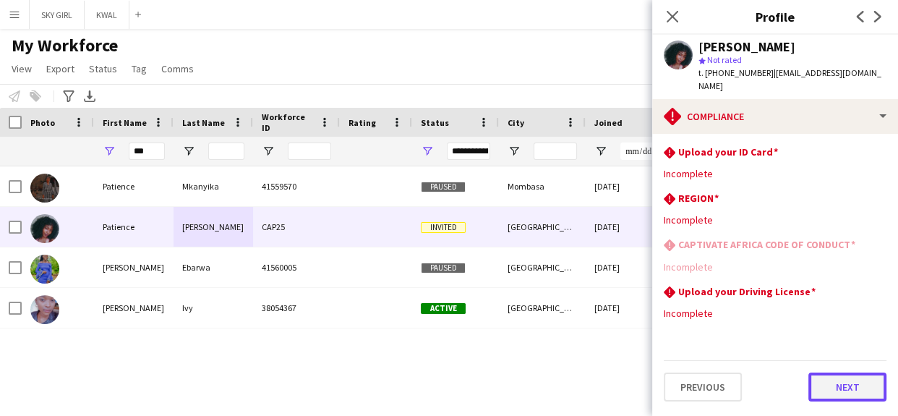
click at [824, 376] on button "Next" at bounding box center [848, 387] width 78 height 29
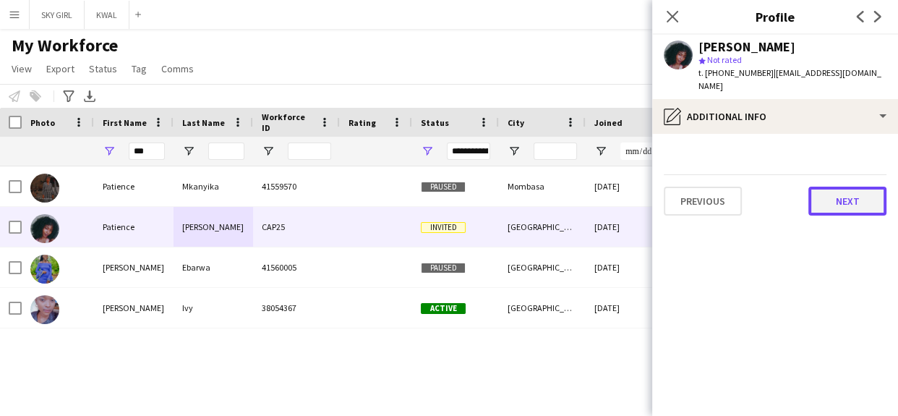
click at [820, 187] on button "Next" at bounding box center [848, 201] width 78 height 29
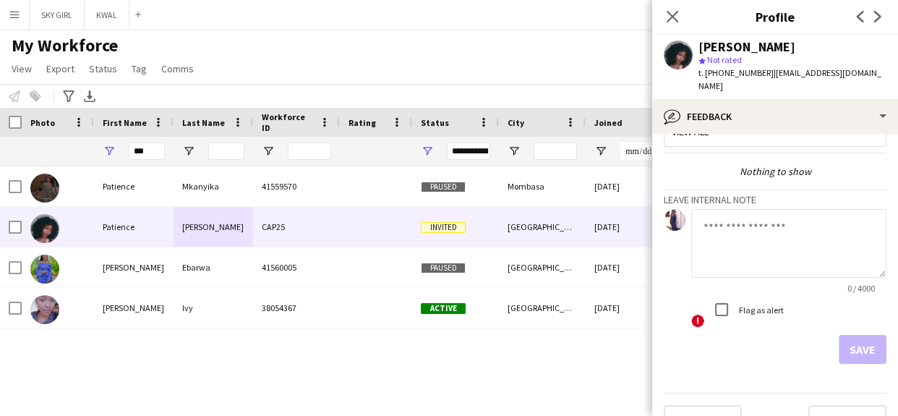
scroll to position [50, 0]
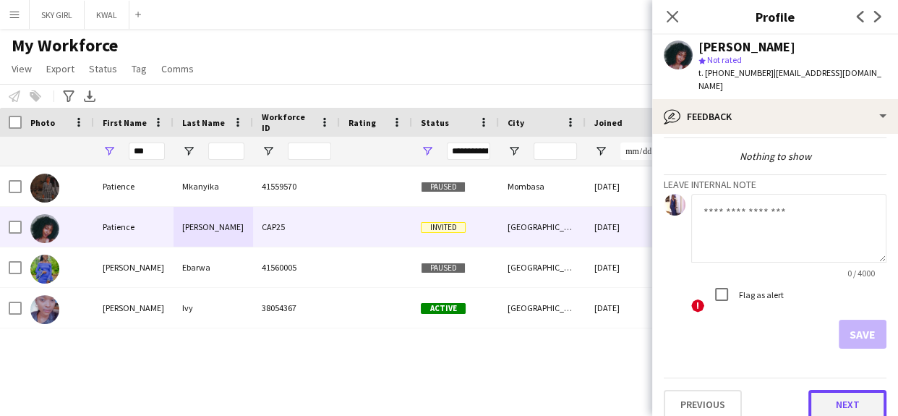
click at [811, 390] on button "Next" at bounding box center [848, 404] width 78 height 29
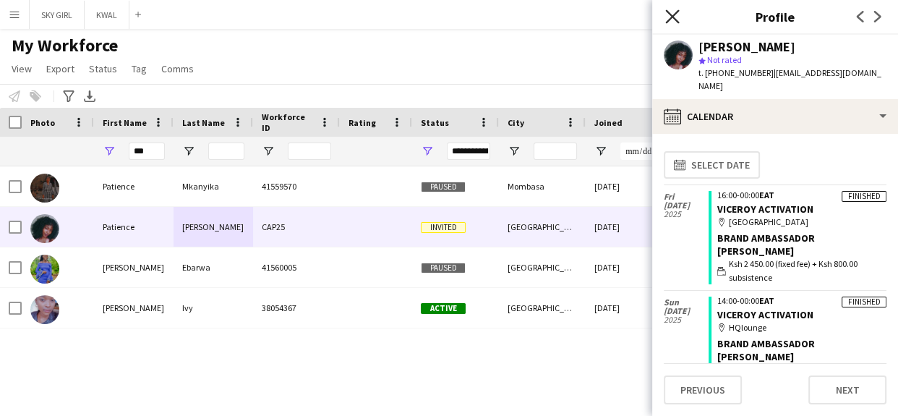
click at [671, 14] on icon "Close pop-in" at bounding box center [672, 16] width 14 height 14
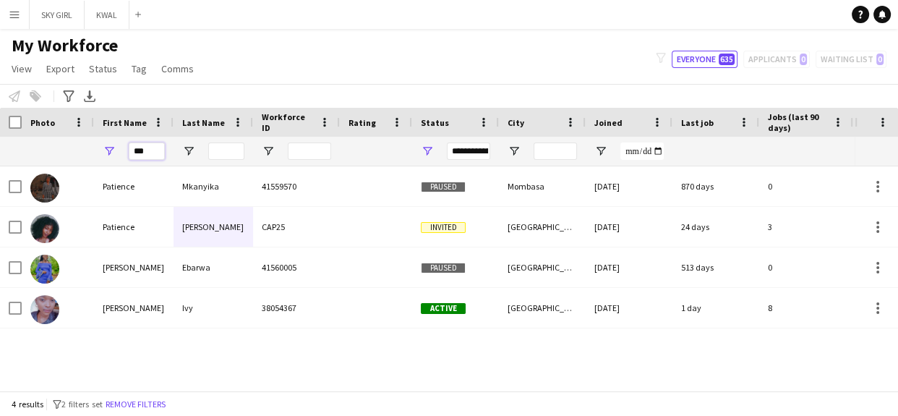
click at [152, 153] on input "***" at bounding box center [147, 151] width 36 height 17
type input "*"
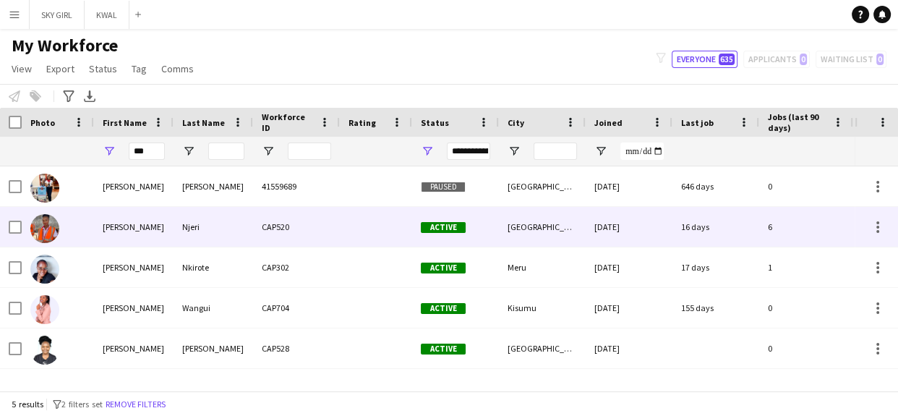
click at [237, 229] on div "Njeri" at bounding box center [214, 227] width 80 height 40
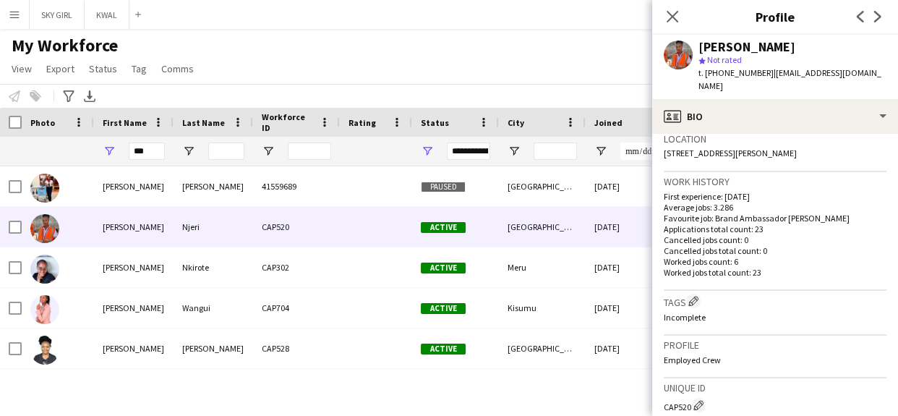
scroll to position [567, 0]
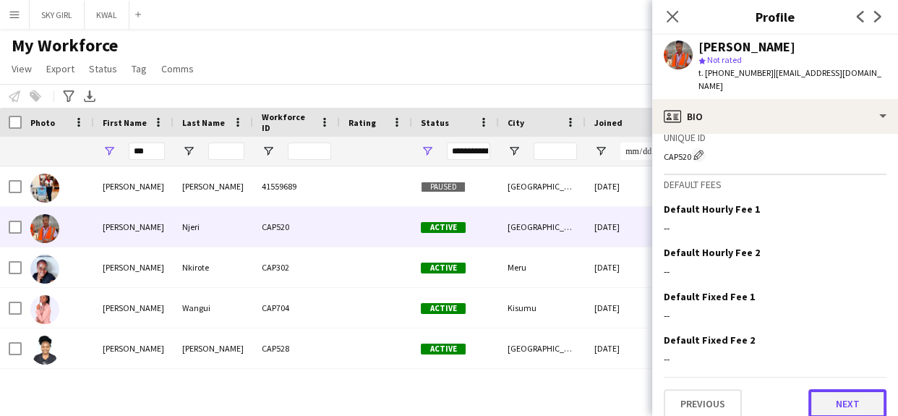
click at [809, 389] on button "Next" at bounding box center [848, 403] width 78 height 29
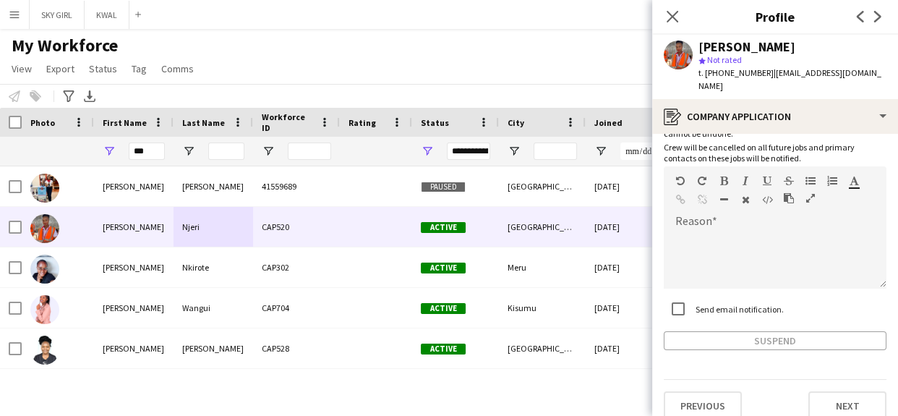
scroll to position [103, 0]
click at [811, 389] on button "Next" at bounding box center [848, 403] width 78 height 29
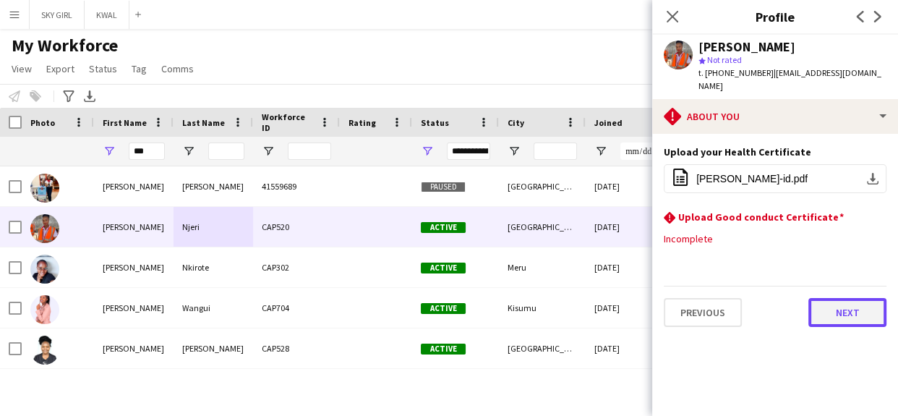
click at [823, 298] on button "Next" at bounding box center [848, 312] width 78 height 29
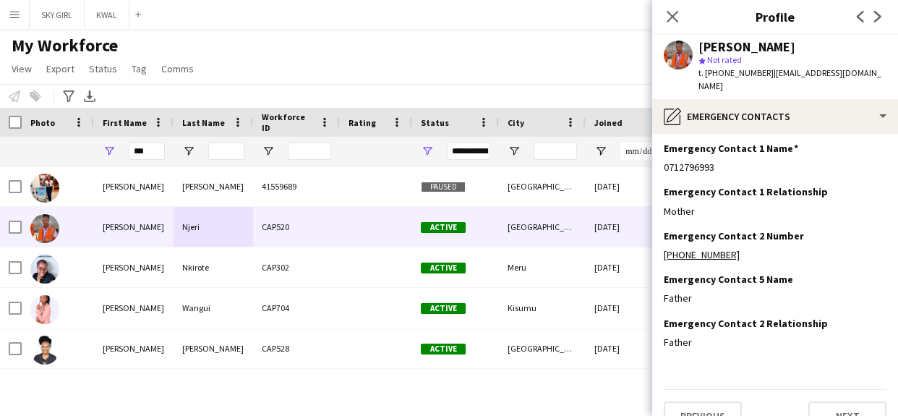
scroll to position [59, 0]
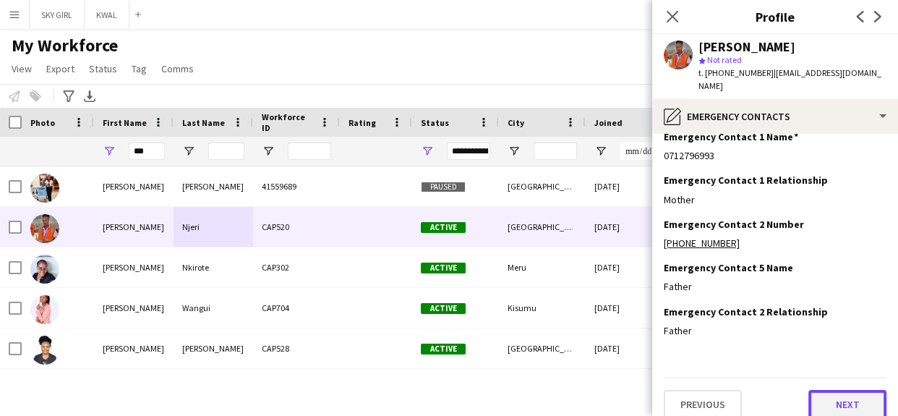
click at [817, 390] on button "Next" at bounding box center [848, 404] width 78 height 29
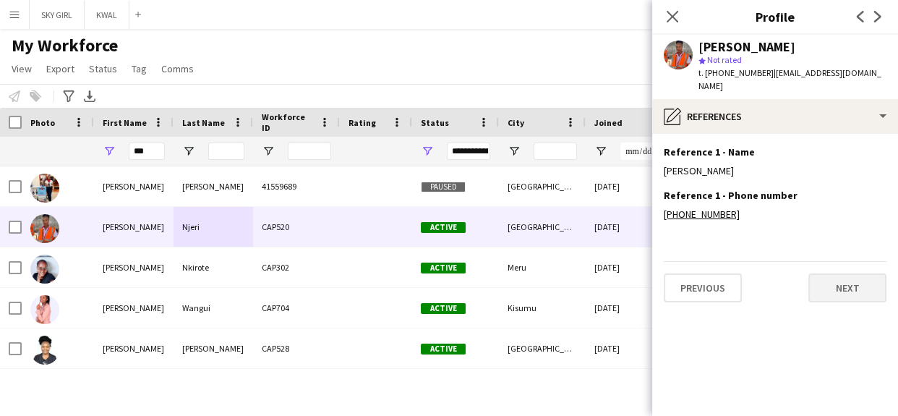
scroll to position [0, 0]
click at [825, 274] on button "Next" at bounding box center [848, 287] width 78 height 29
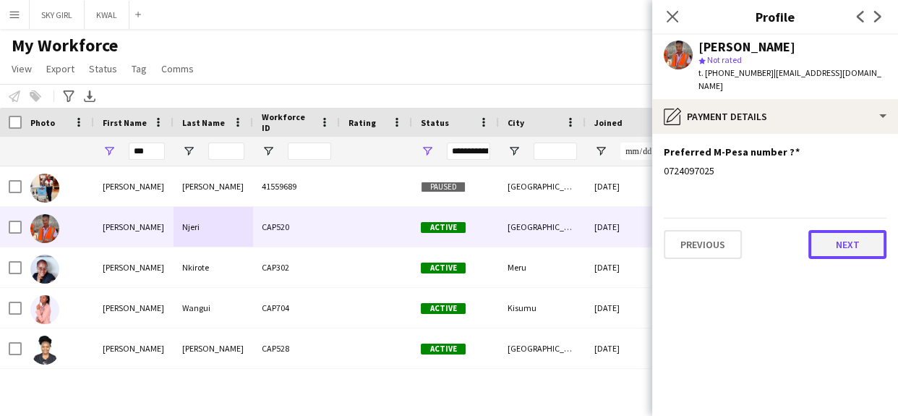
click at [822, 230] on button "Next" at bounding box center [848, 244] width 78 height 29
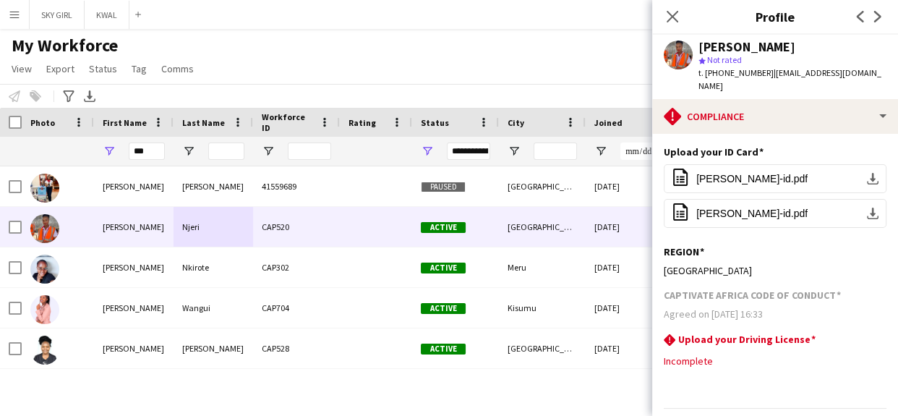
scroll to position [30, 0]
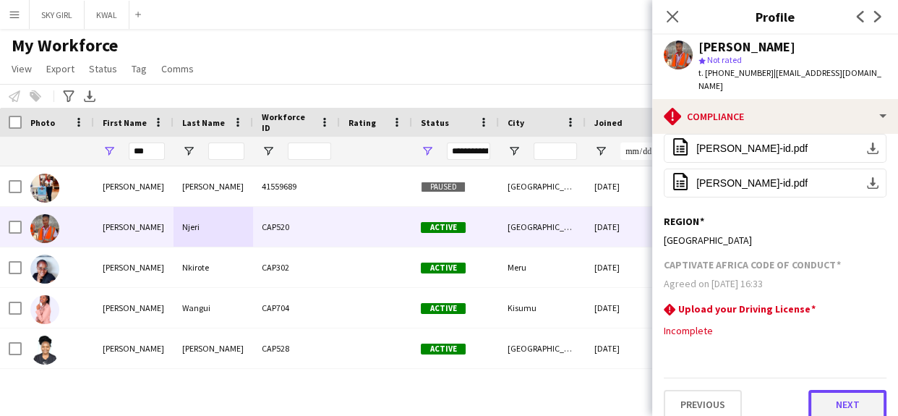
click at [814, 391] on button "Next" at bounding box center [848, 404] width 78 height 29
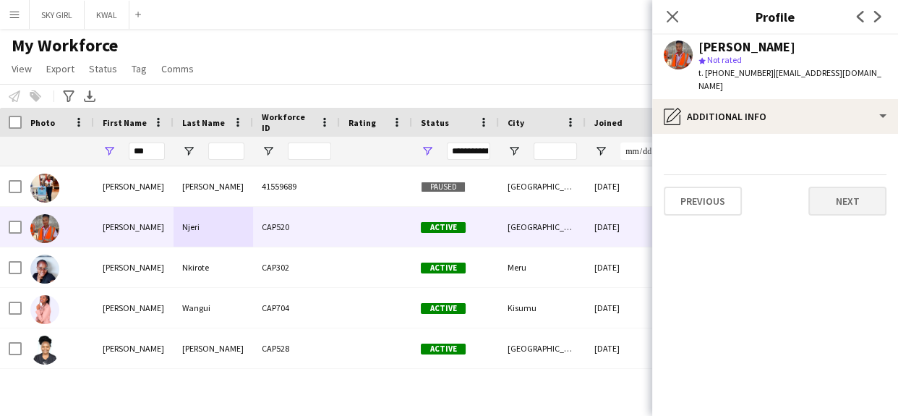
scroll to position [0, 0]
click at [822, 187] on button "Next" at bounding box center [848, 201] width 78 height 29
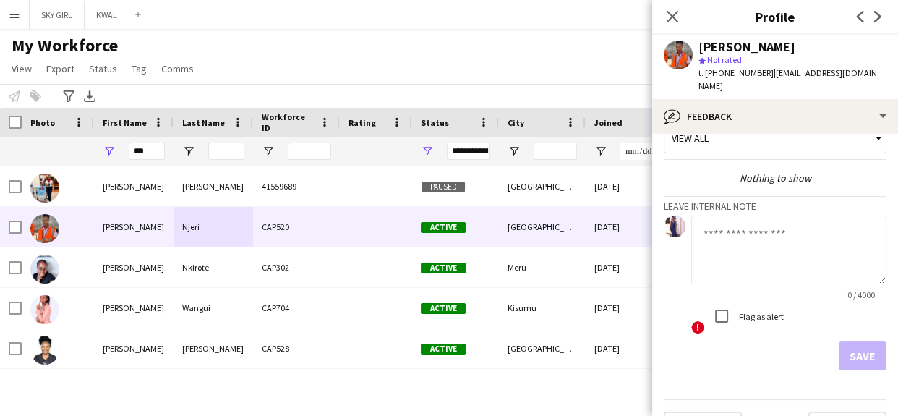
scroll to position [50, 0]
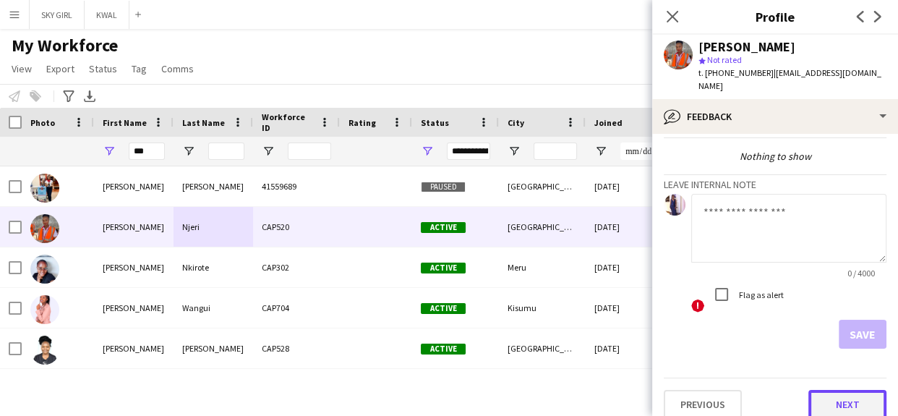
click at [815, 390] on button "Next" at bounding box center [848, 404] width 78 height 29
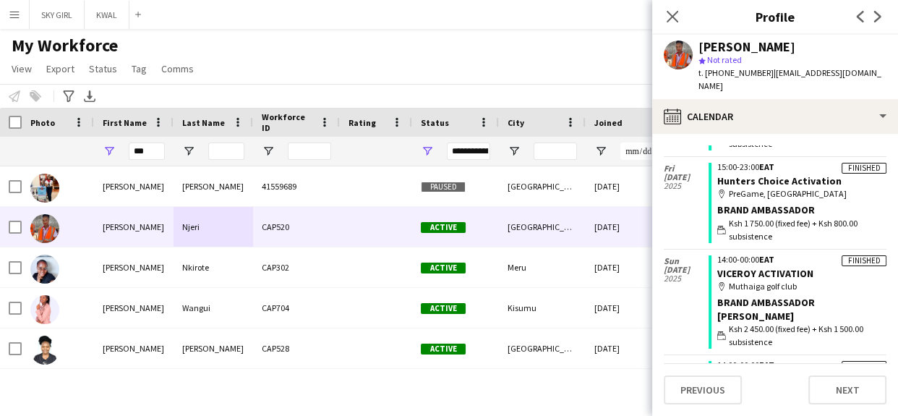
scroll to position [140, 0]
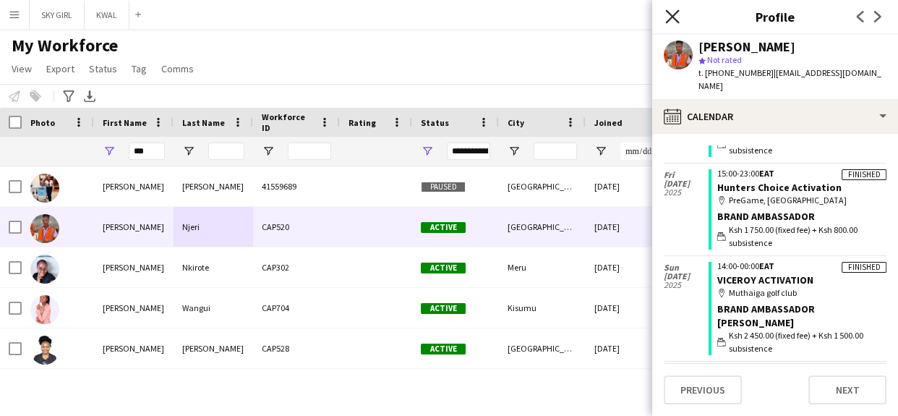
click at [670, 18] on icon at bounding box center [672, 16] width 14 height 14
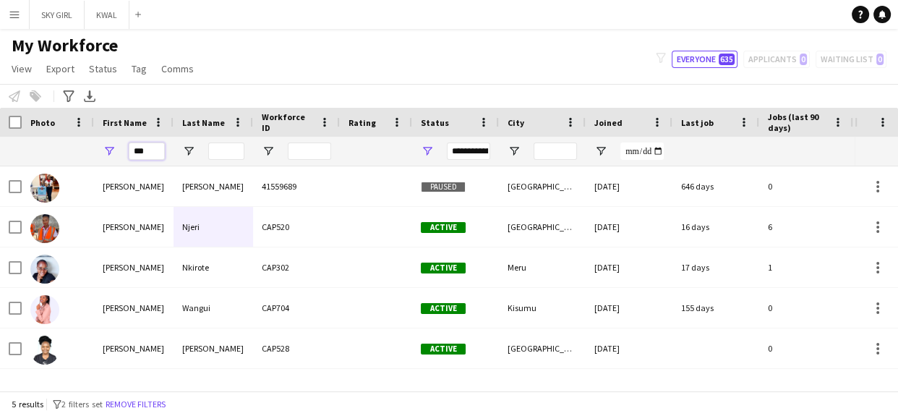
drag, startPoint x: 150, startPoint y: 148, endPoint x: 140, endPoint y: 153, distance: 11.7
click at [150, 148] on input "***" at bounding box center [147, 151] width 36 height 17
type input "*"
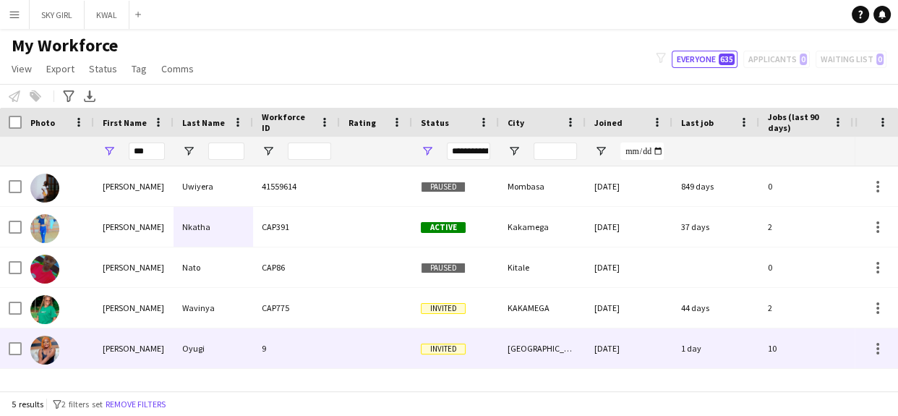
click at [208, 349] on div "Oyugi" at bounding box center [214, 348] width 80 height 40
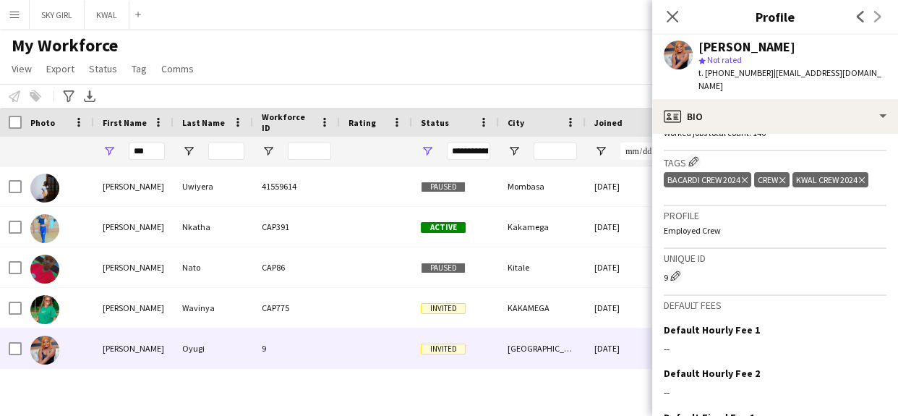
scroll to position [577, 0]
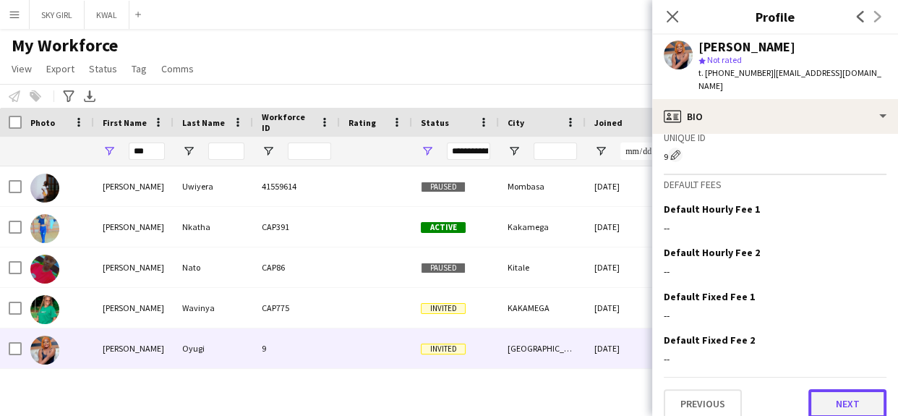
click at [812, 389] on button "Next" at bounding box center [848, 403] width 78 height 29
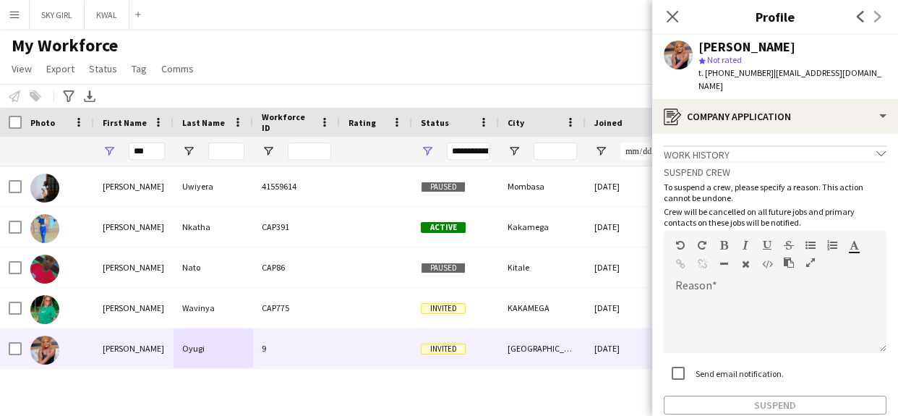
scroll to position [67, 0]
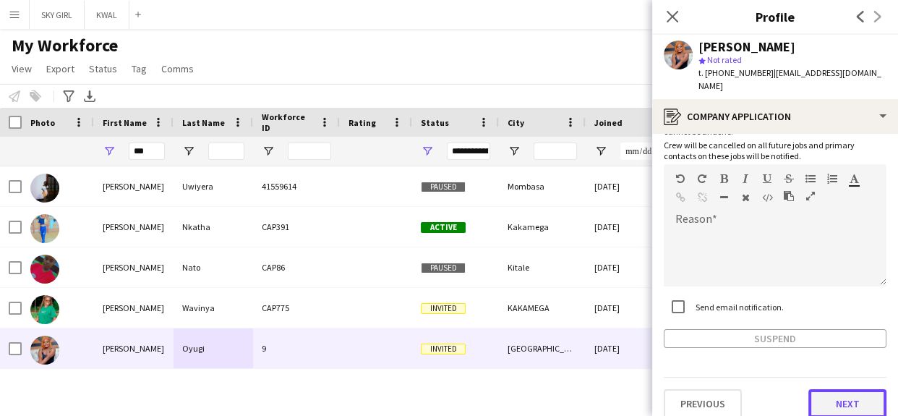
click at [818, 389] on button "Next" at bounding box center [848, 403] width 78 height 29
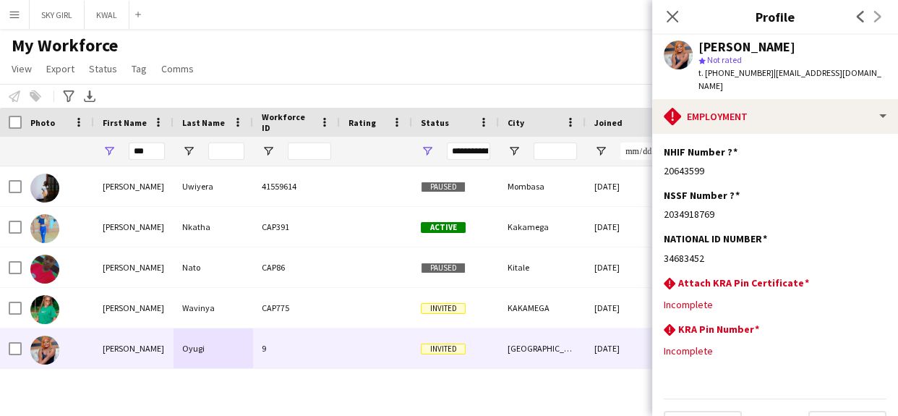
scroll to position [22, 0]
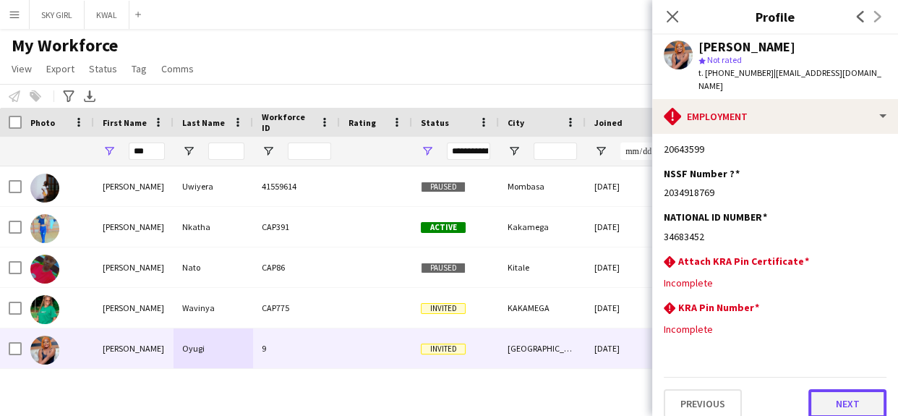
click at [809, 391] on button "Next" at bounding box center [848, 403] width 78 height 29
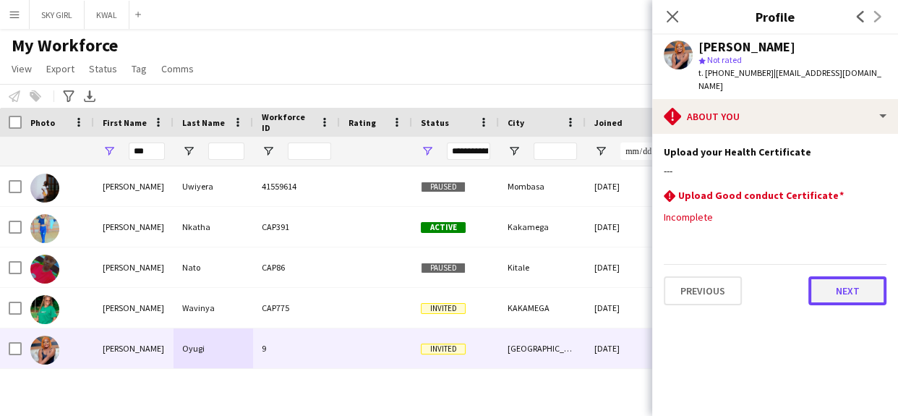
click at [819, 276] on button "Next" at bounding box center [848, 290] width 78 height 29
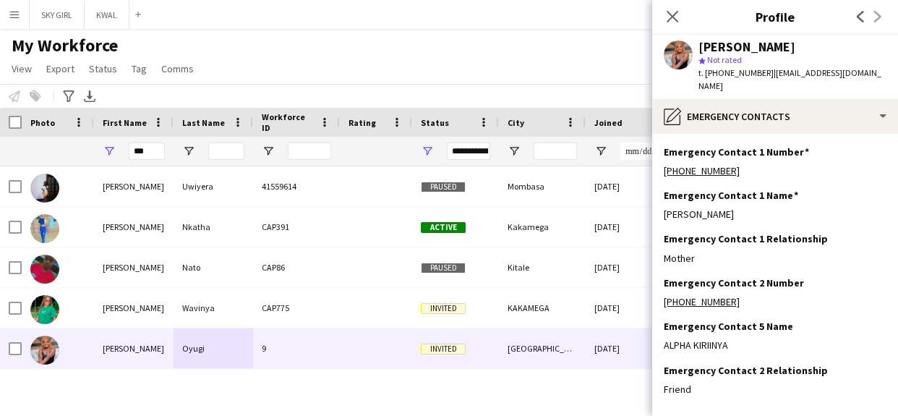
scroll to position [59, 0]
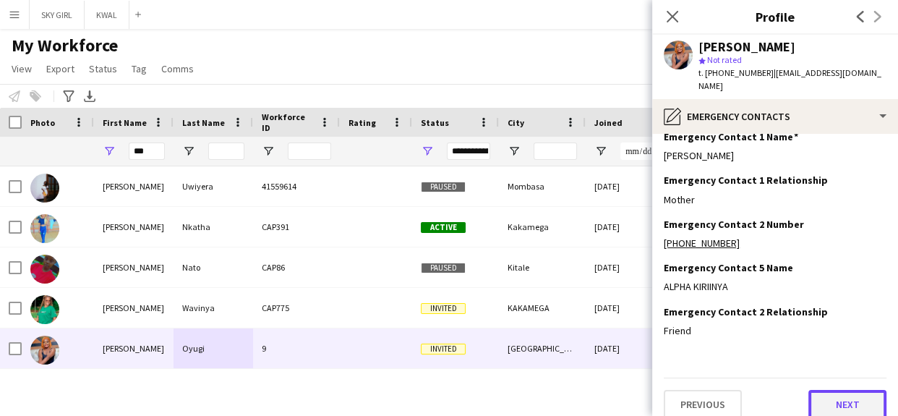
click at [812, 390] on button "Next" at bounding box center [848, 404] width 78 height 29
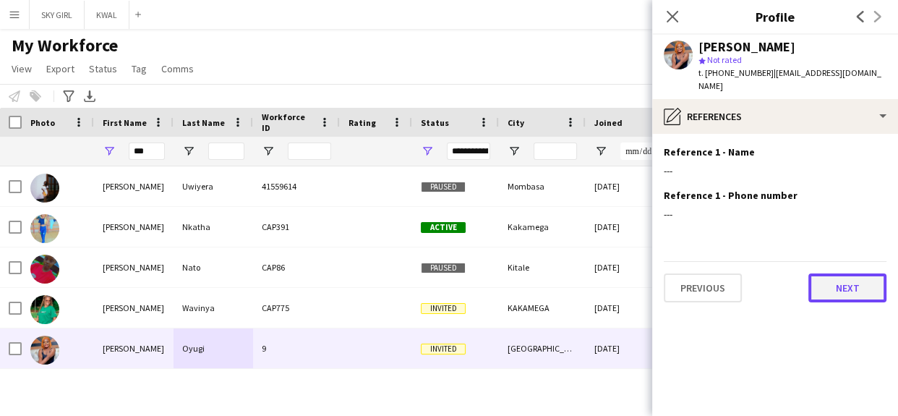
click at [824, 274] on button "Next" at bounding box center [848, 287] width 78 height 29
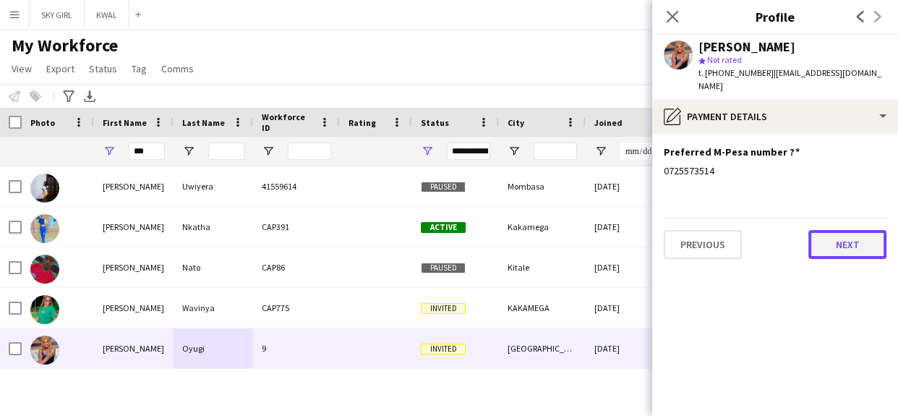
click at [824, 230] on button "Next" at bounding box center [848, 244] width 78 height 29
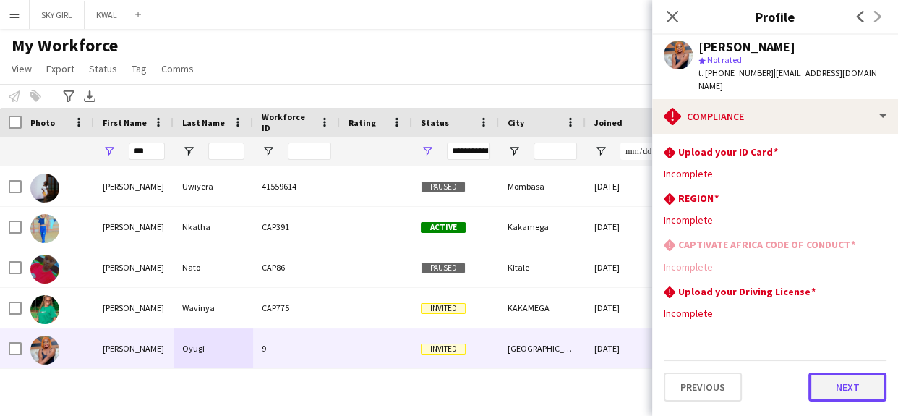
click at [825, 373] on button "Next" at bounding box center [848, 387] width 78 height 29
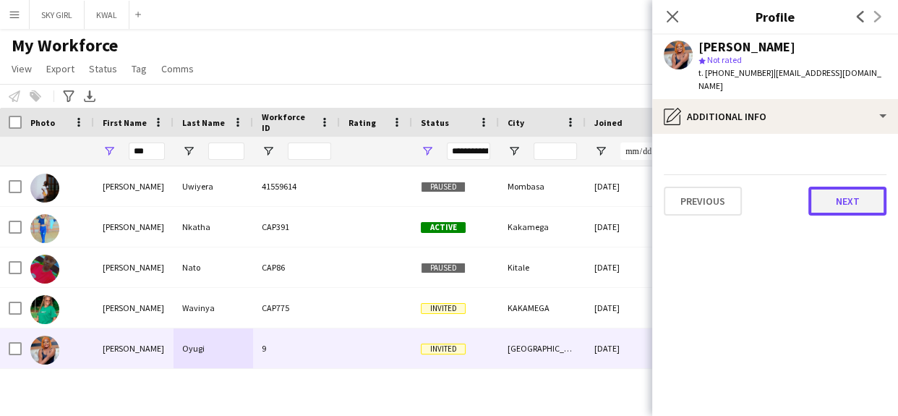
click at [823, 195] on button "Next" at bounding box center [848, 201] width 78 height 29
click at [824, 187] on button "Next" at bounding box center [848, 201] width 78 height 29
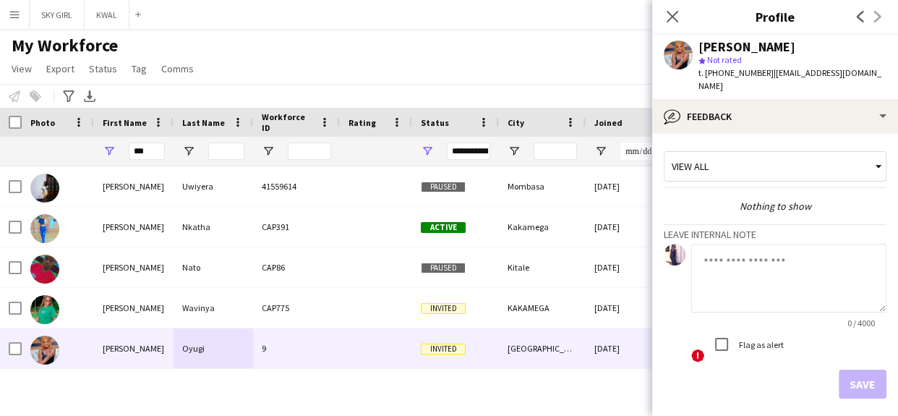
scroll to position [50, 0]
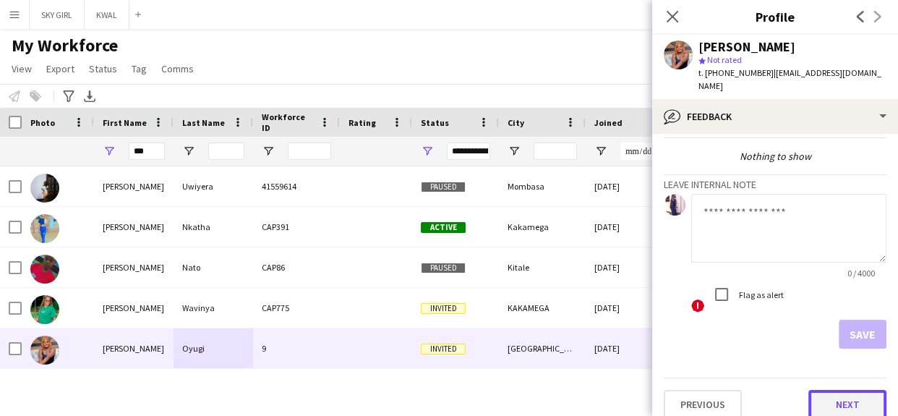
click at [812, 391] on button "Next" at bounding box center [848, 404] width 78 height 29
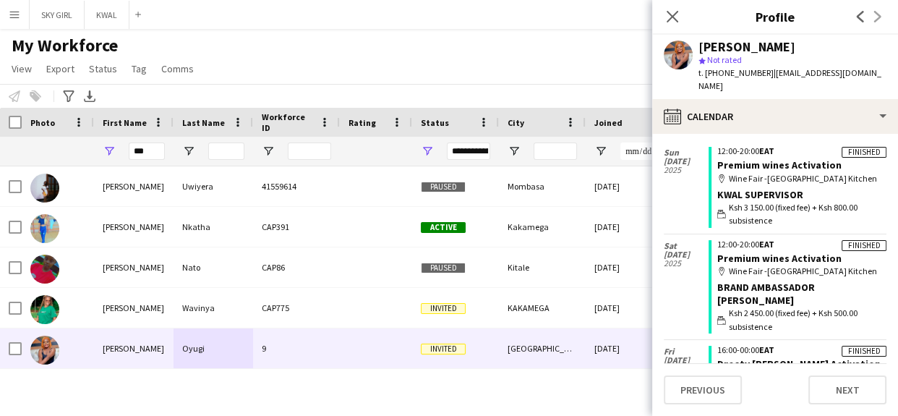
scroll to position [445, 0]
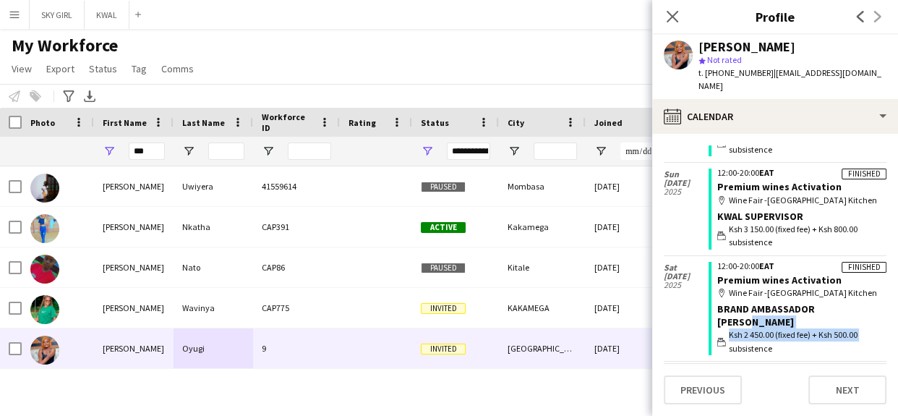
drag, startPoint x: 887, startPoint y: 252, endPoint x: 888, endPoint y: 239, distance: 12.4
click at [888, 239] on app-calendar-tab "calendar-full Select date [DATE] Finished 12:00-19:30 EAT Premium wines Activat…" at bounding box center [775, 275] width 246 height 282
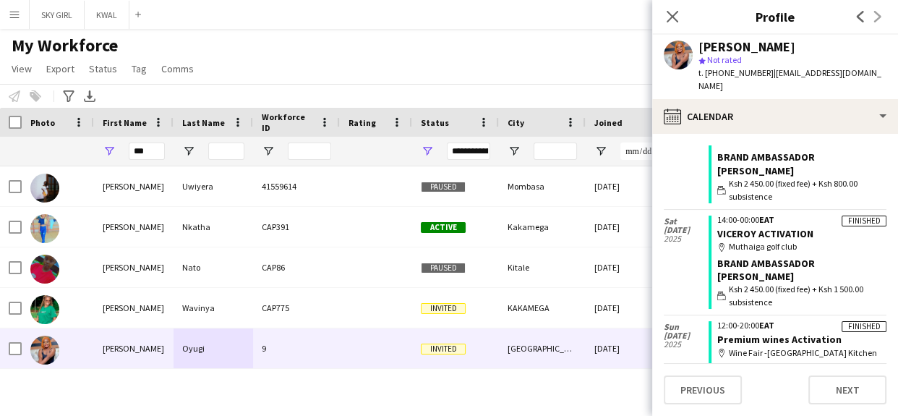
scroll to position [296, 0]
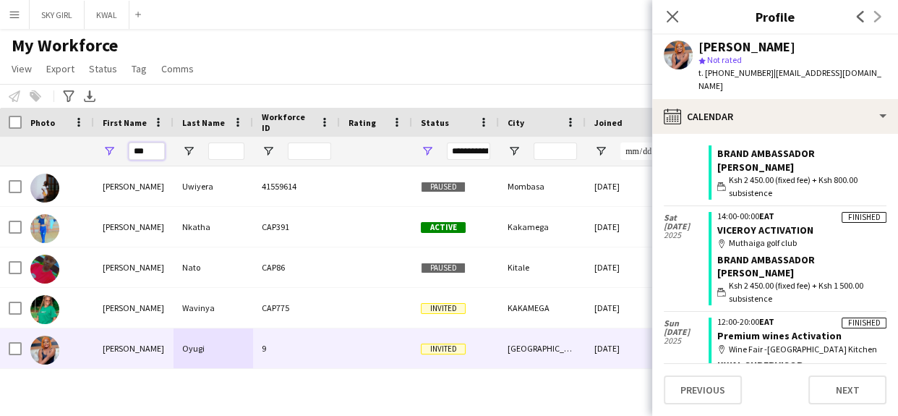
click at [151, 153] on input "***" at bounding box center [147, 151] width 36 height 17
type input "*"
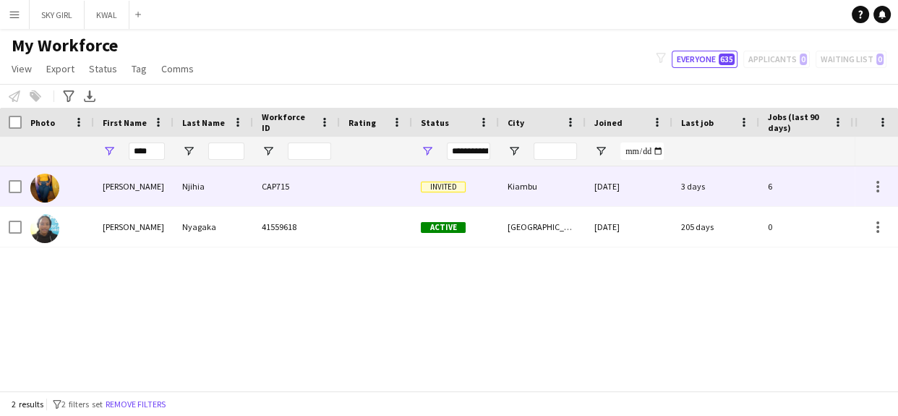
click at [184, 180] on div "Njihia" at bounding box center [214, 186] width 80 height 40
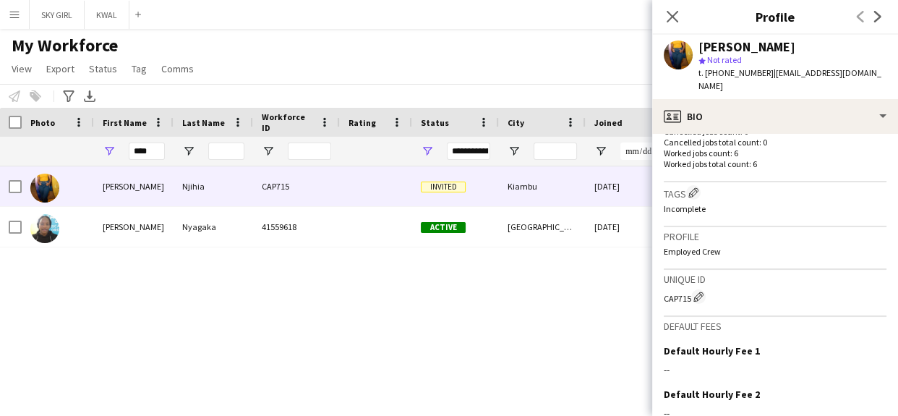
scroll to position [567, 0]
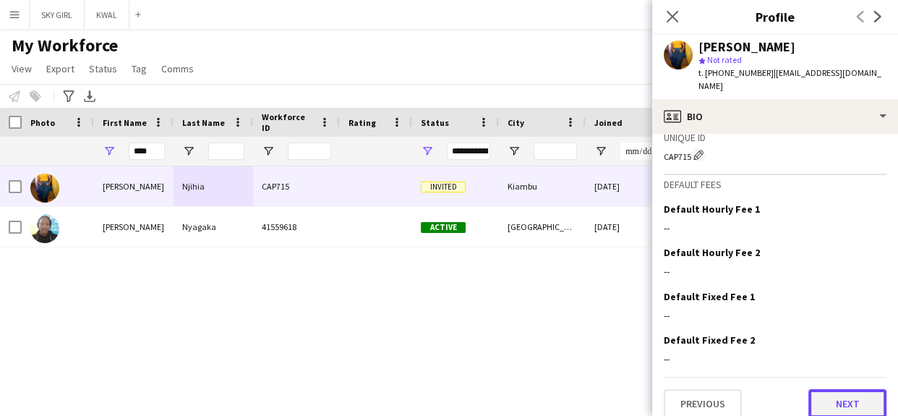
click at [809, 397] on button "Next" at bounding box center [848, 403] width 78 height 29
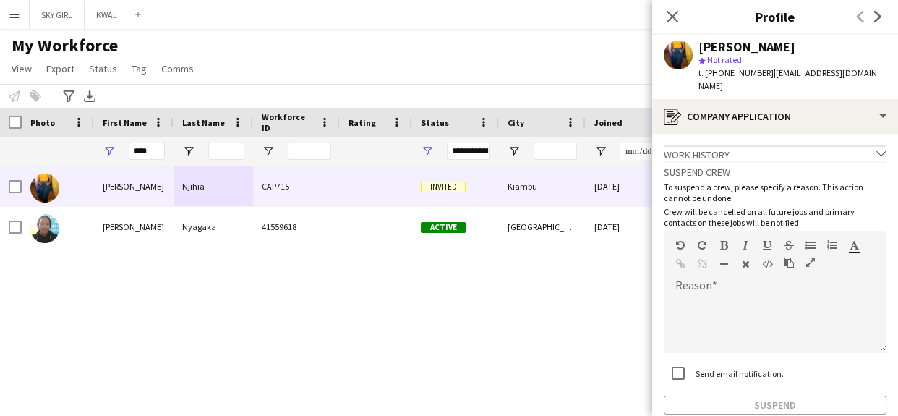
scroll to position [67, 0]
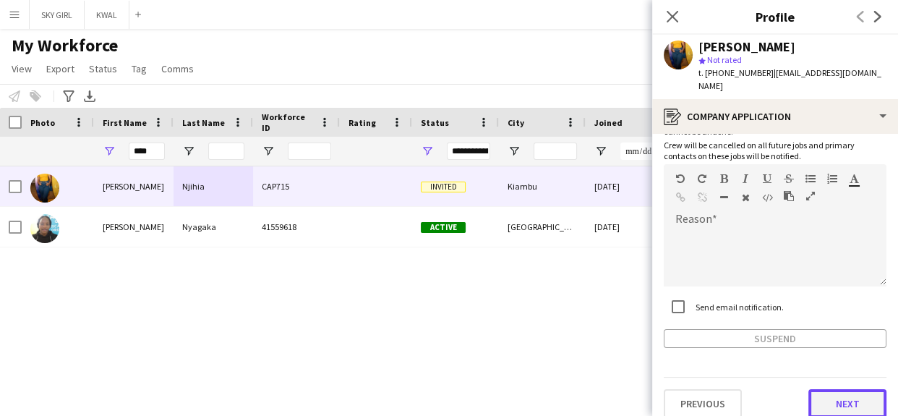
click at [815, 391] on button "Next" at bounding box center [848, 403] width 78 height 29
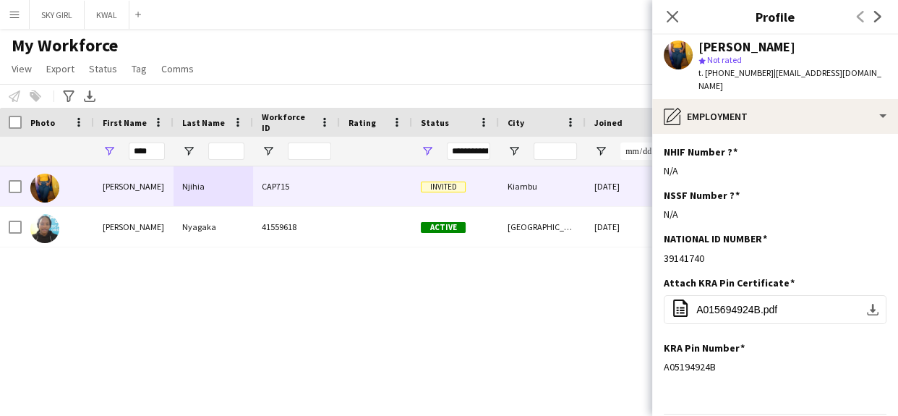
scroll to position [36, 0]
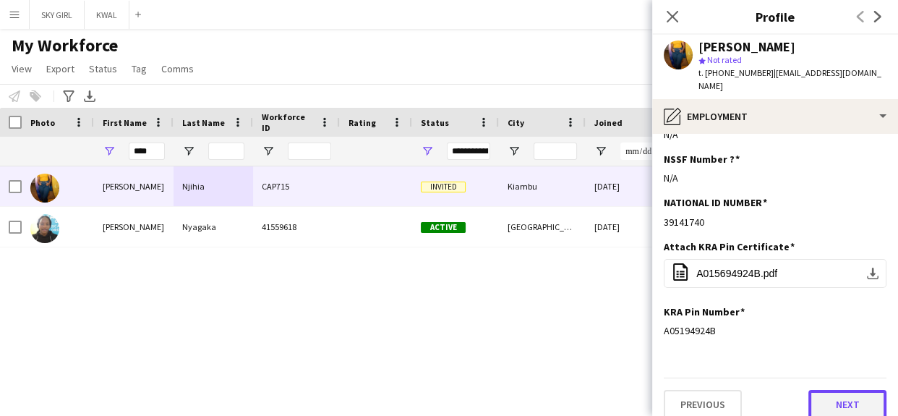
click at [811, 390] on button "Next" at bounding box center [848, 404] width 78 height 29
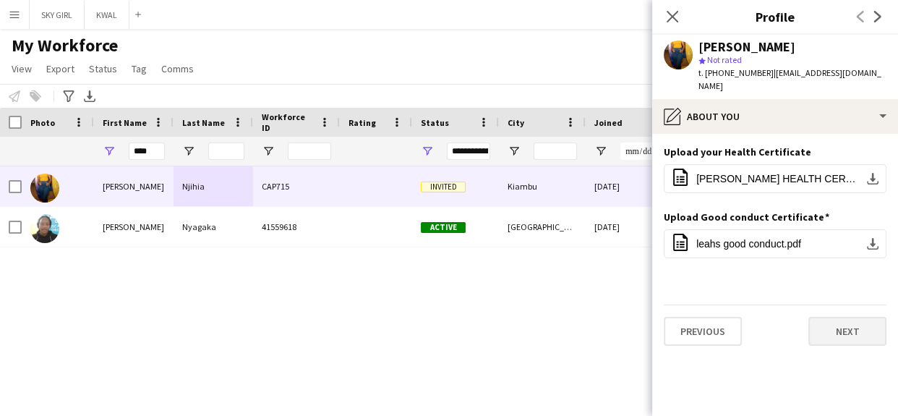
scroll to position [0, 0]
click at [825, 325] on button "Next" at bounding box center [848, 331] width 78 height 29
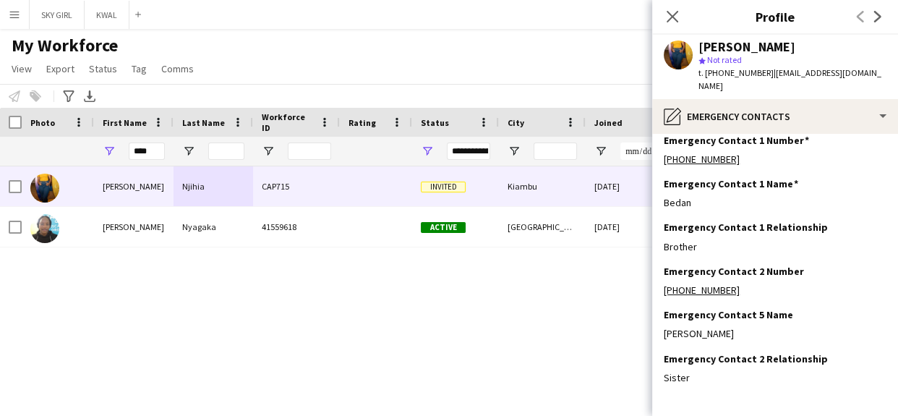
scroll to position [59, 0]
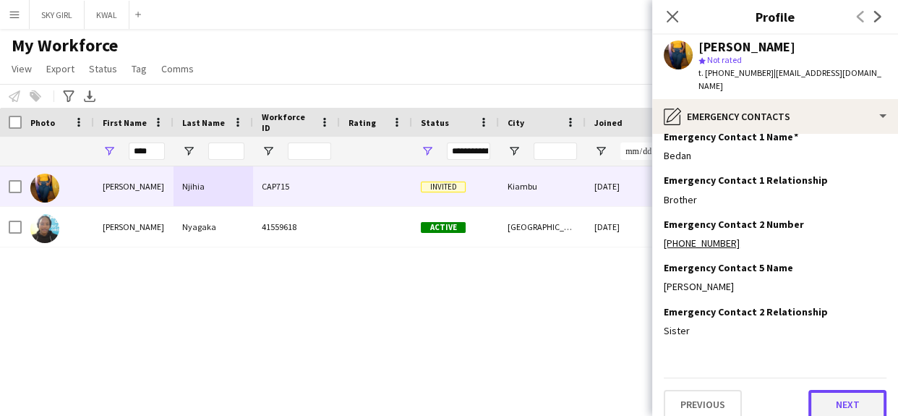
click at [809, 390] on button "Next" at bounding box center [848, 404] width 78 height 29
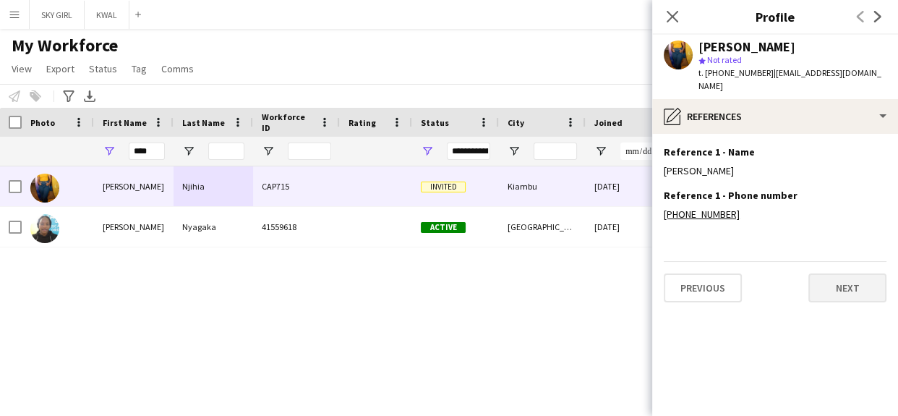
scroll to position [0, 0]
click at [827, 273] on button "Next" at bounding box center [848, 287] width 78 height 29
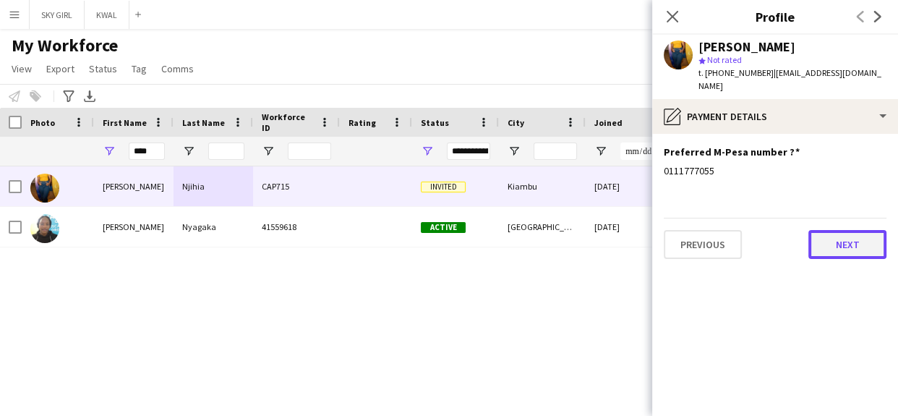
click at [830, 230] on button "Next" at bounding box center [848, 244] width 78 height 29
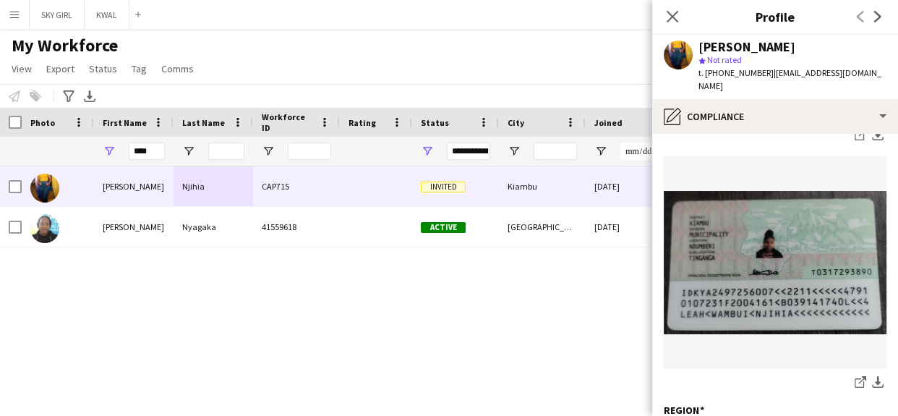
scroll to position [663, 0]
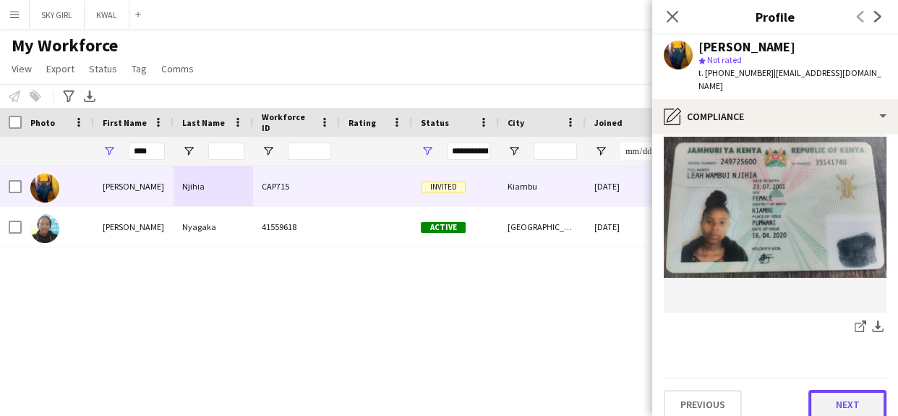
click at [812, 390] on button "Next" at bounding box center [848, 404] width 78 height 29
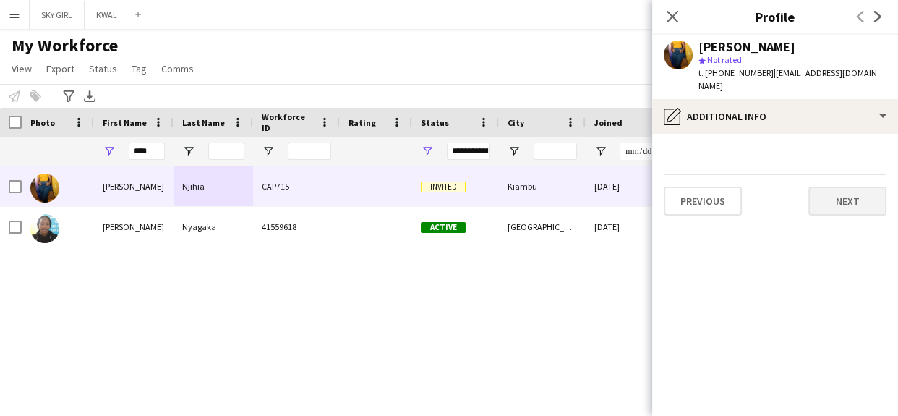
scroll to position [0, 0]
click at [818, 187] on button "Next" at bounding box center [848, 201] width 78 height 29
click at [835, 188] on button "Next" at bounding box center [848, 201] width 78 height 29
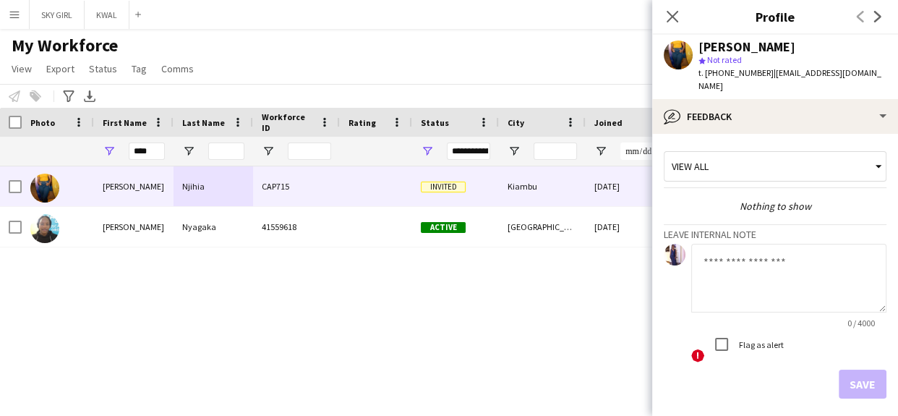
scroll to position [50, 0]
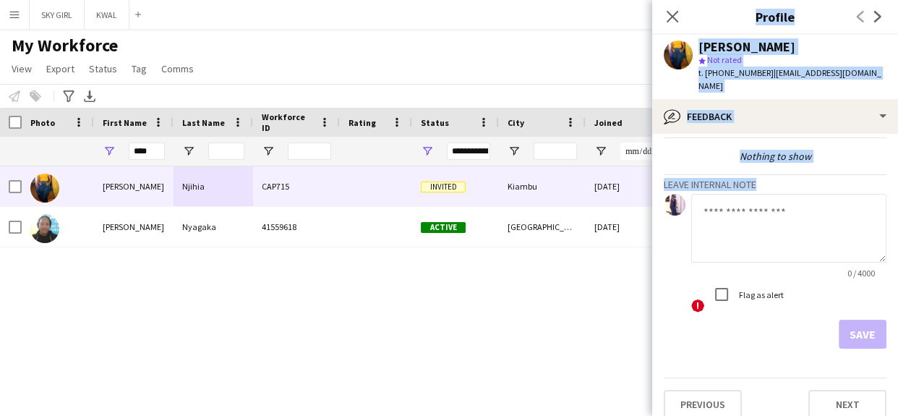
drag, startPoint x: 884, startPoint y: 259, endPoint x: 897, endPoint y: 428, distance: 169.8
click at [897, 415] on html "Menu Boards Boards Boards All jobs Status Workforce Workforce My Workforce Recr…" at bounding box center [449, 208] width 898 height 416
click at [822, 390] on button "Next" at bounding box center [848, 404] width 78 height 29
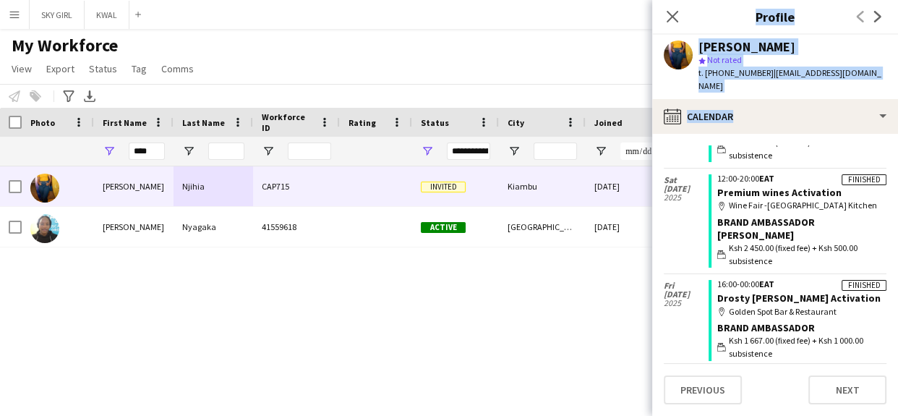
scroll to position [362, 0]
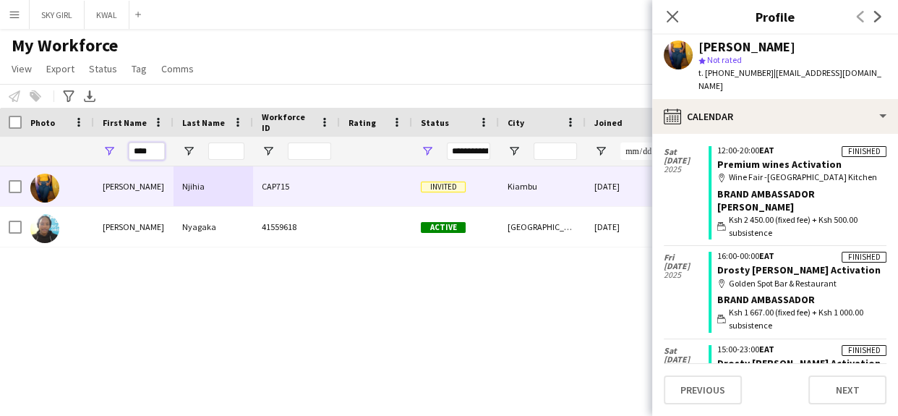
click at [158, 150] on input "****" at bounding box center [147, 151] width 36 height 17
type input "*"
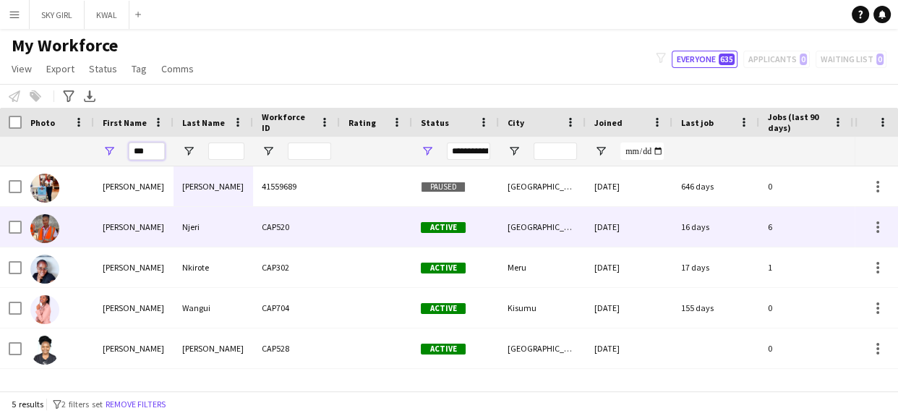
type input "***"
click at [177, 228] on div "Njeri" at bounding box center [214, 227] width 80 height 40
